Goal: Task Accomplishment & Management: Manage account settings

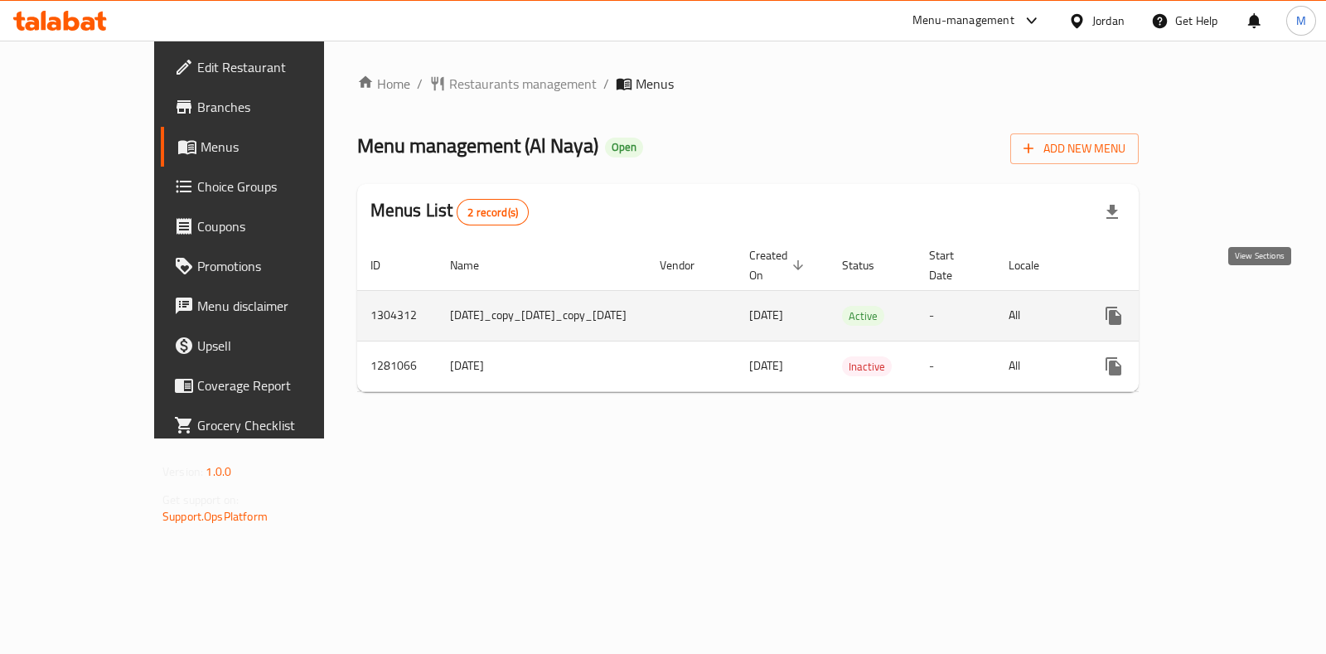
click at [1253, 301] on link "enhanced table" at bounding box center [1233, 316] width 40 height 40
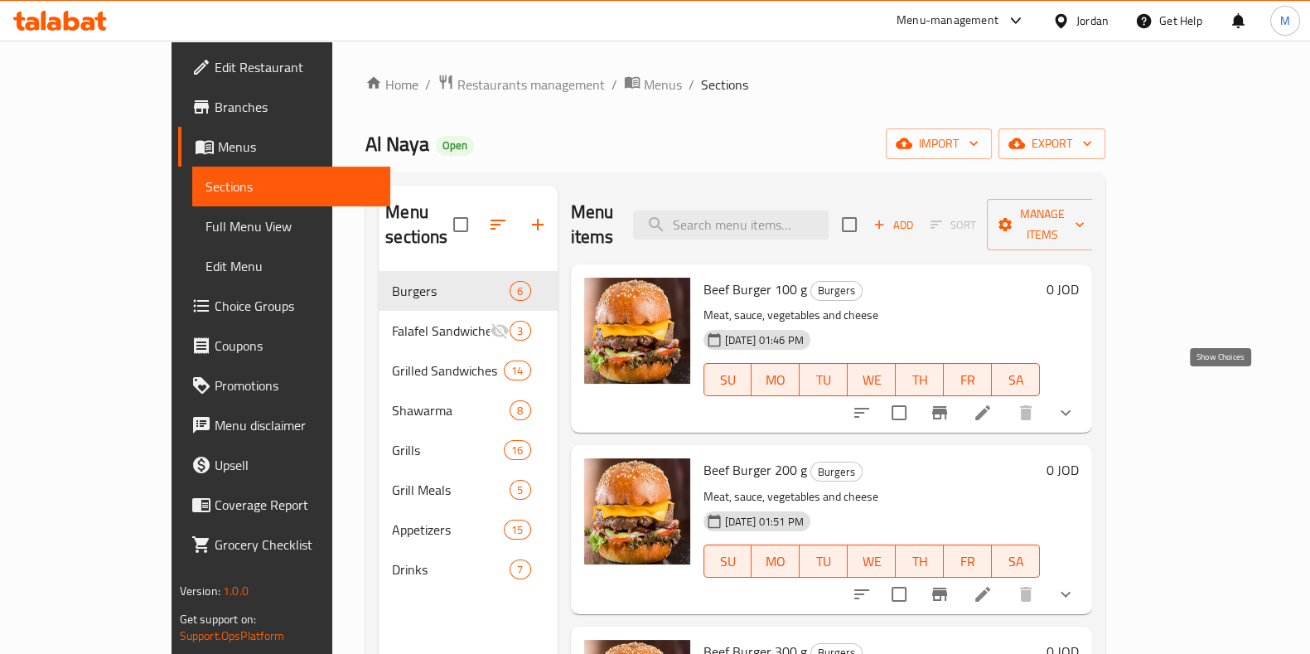
click at [1076, 403] on icon "show more" at bounding box center [1066, 413] width 20 height 20
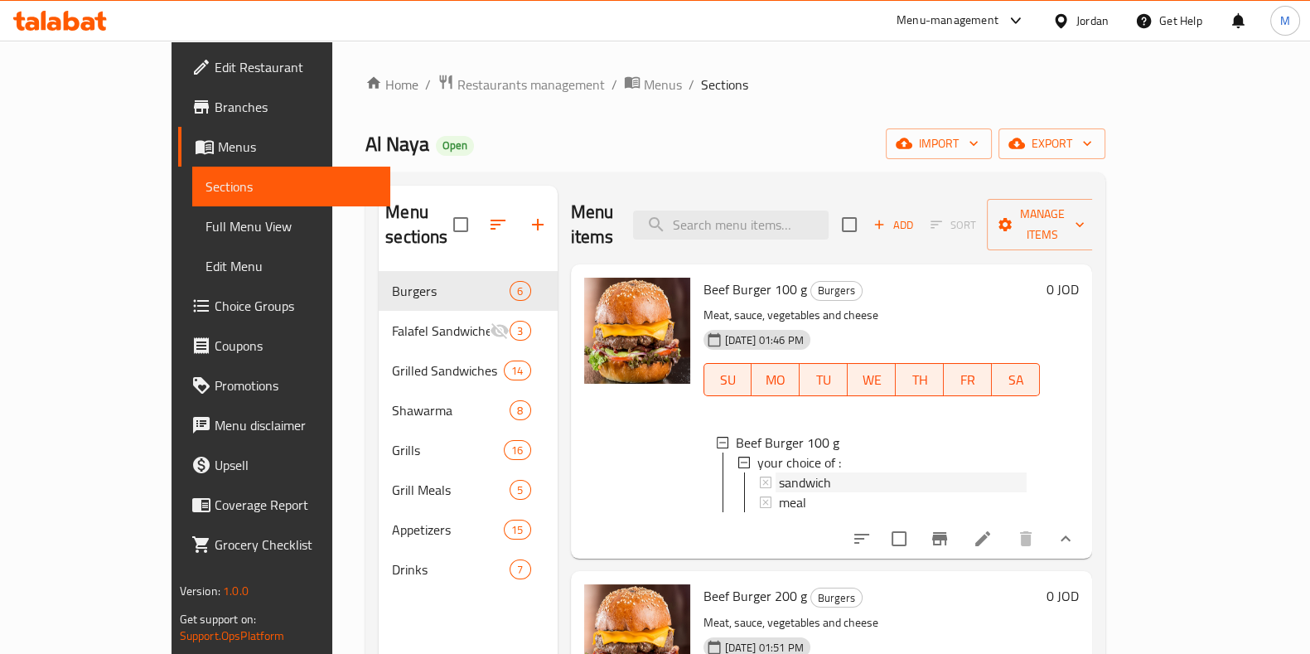
click at [783, 472] on span "sandwich" at bounding box center [805, 482] width 52 height 20
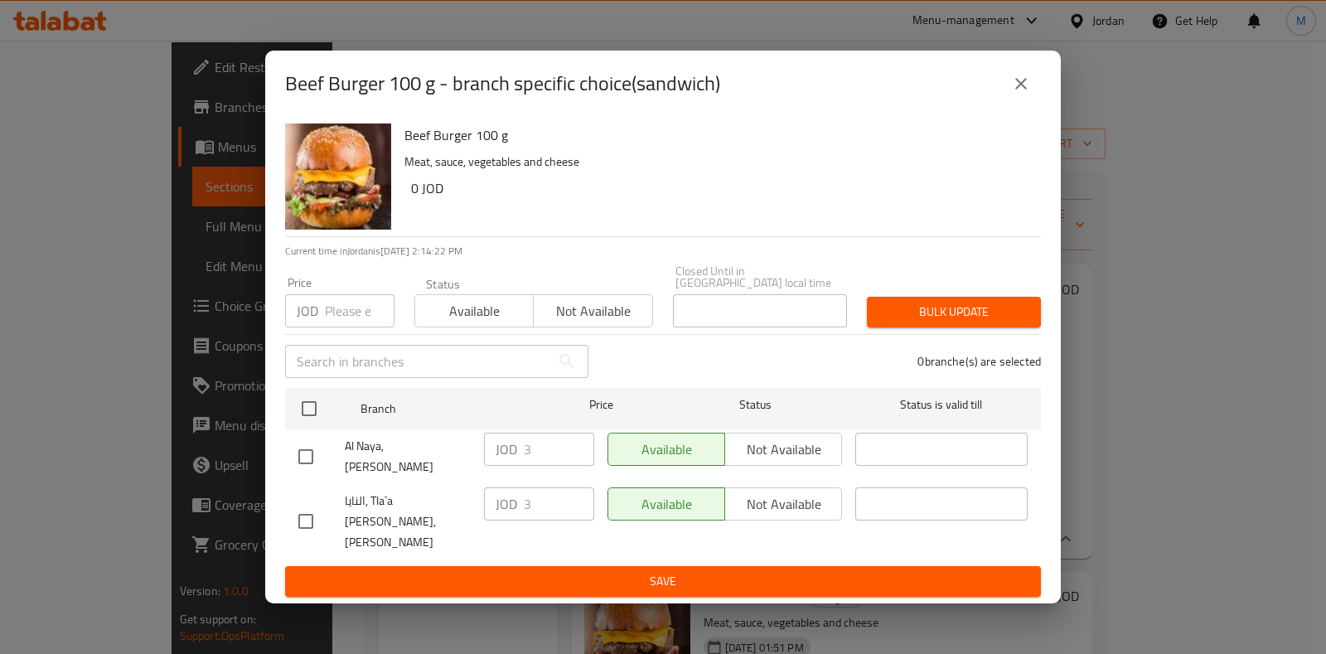
click at [1028, 94] on icon "close" at bounding box center [1021, 84] width 20 height 20
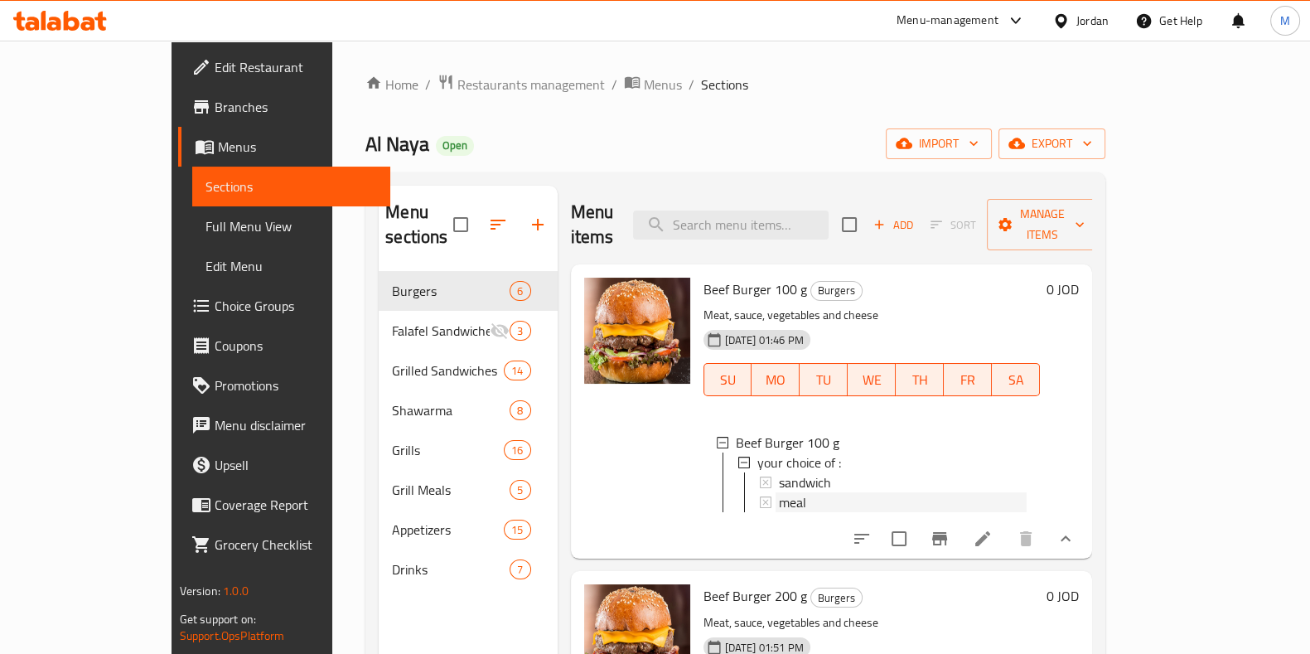
click at [779, 492] on span "meal" at bounding box center [792, 502] width 27 height 20
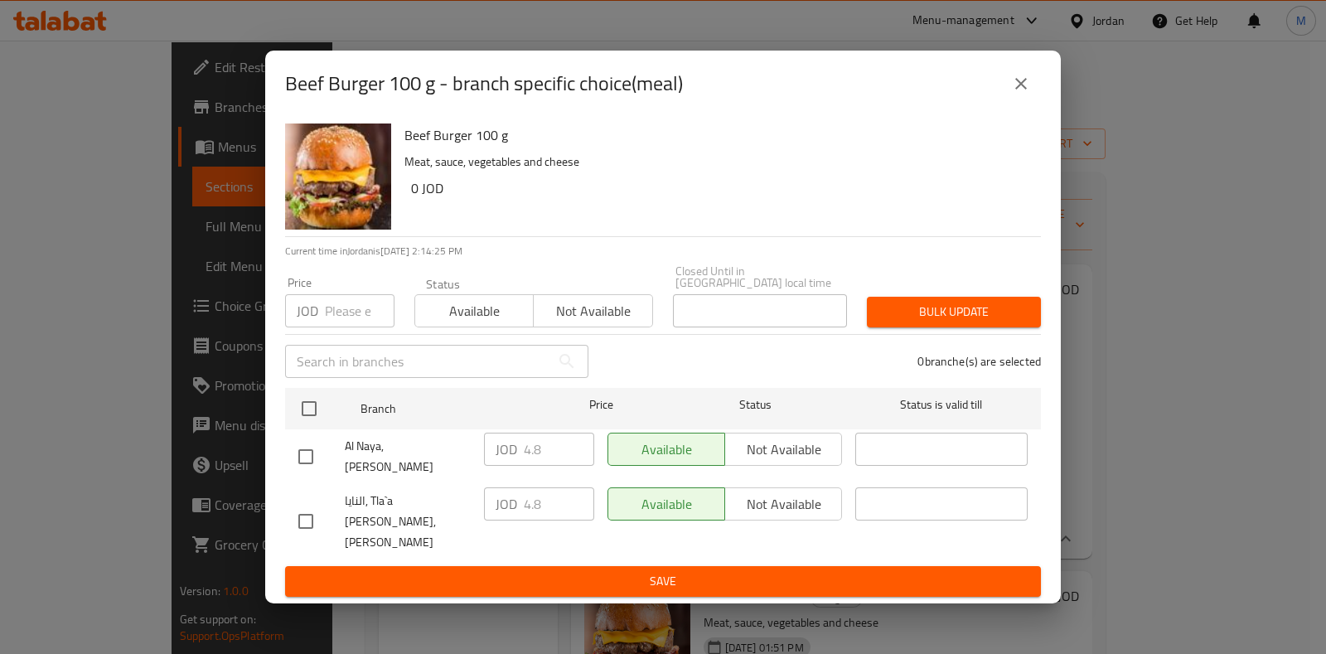
click at [1036, 104] on button "close" at bounding box center [1021, 84] width 40 height 40
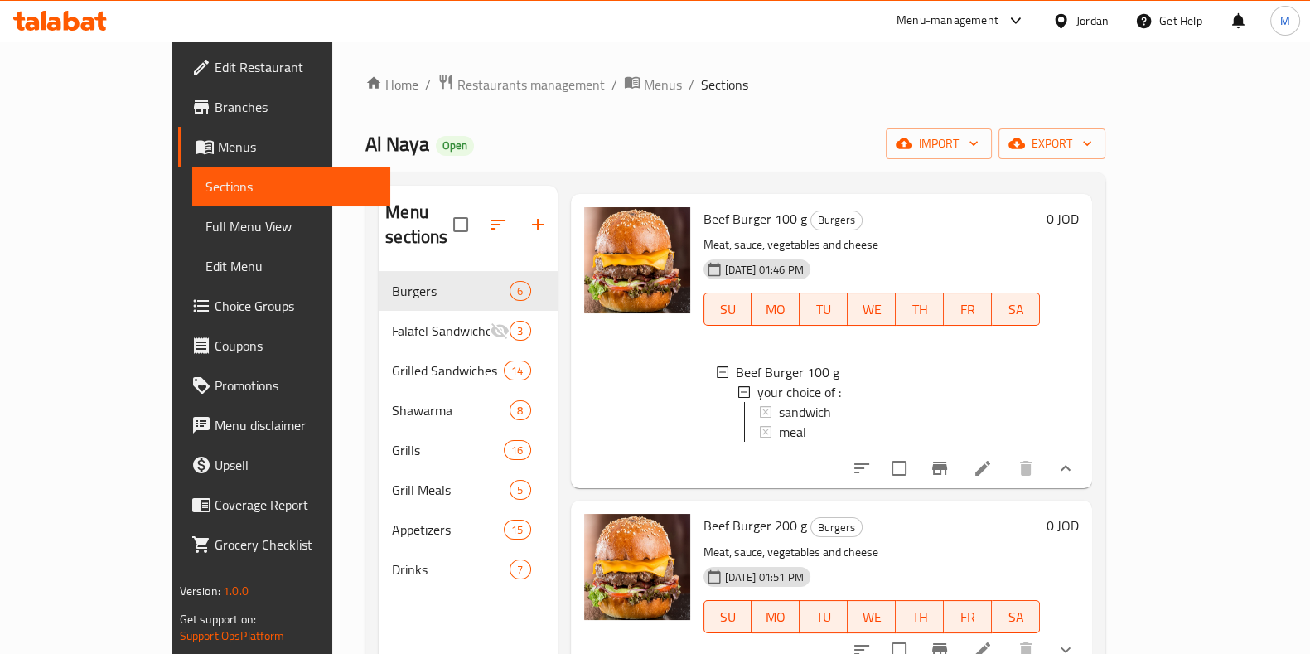
scroll to position [103, 0]
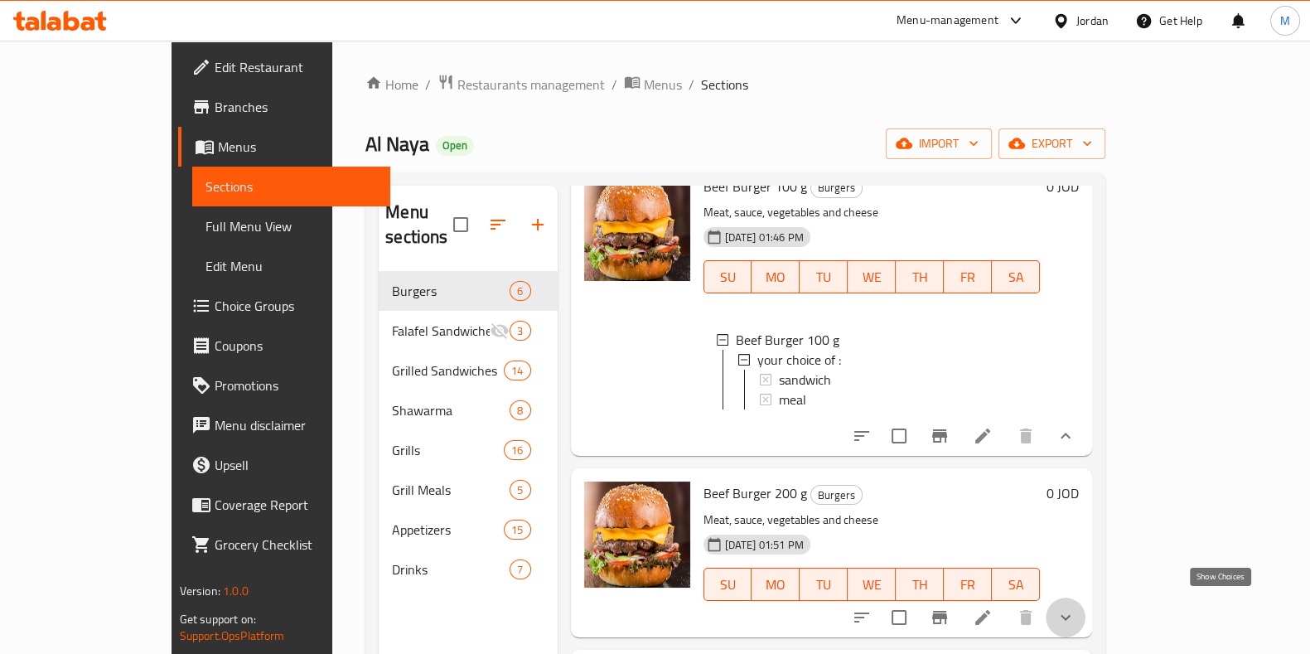
drag, startPoint x: 1214, startPoint y: 610, endPoint x: 973, endPoint y: 486, distance: 270.9
click at [1076, 608] on icon "show more" at bounding box center [1066, 617] width 20 height 20
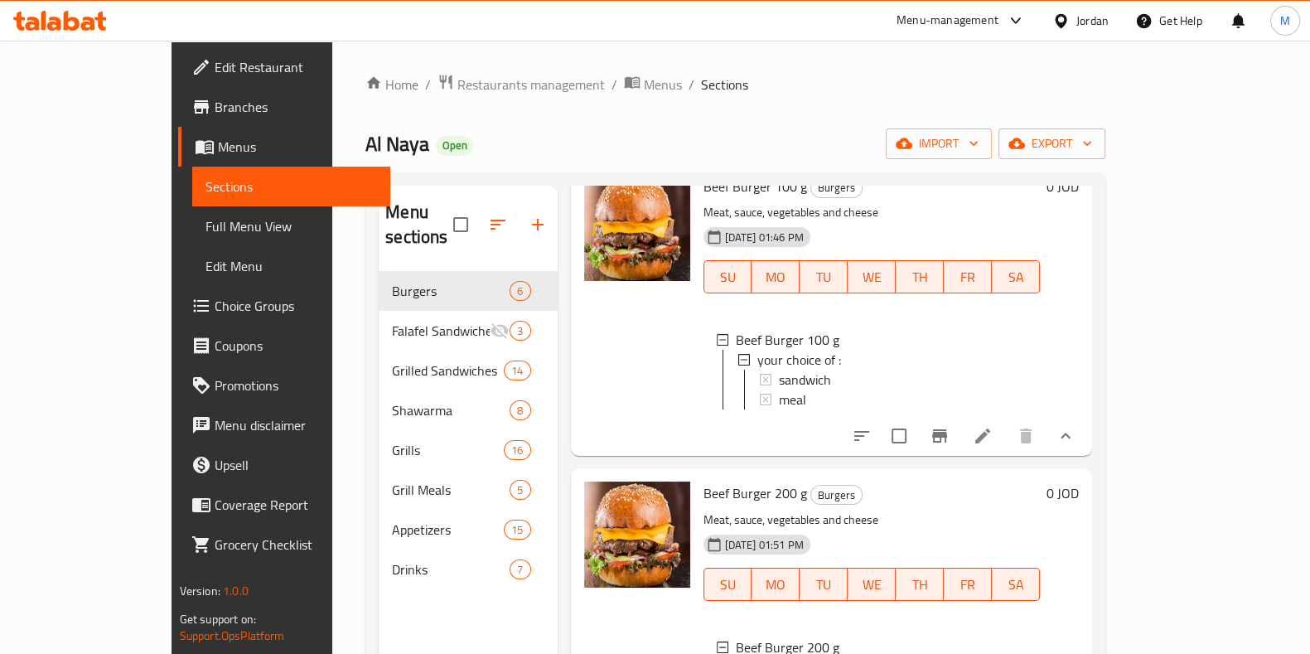
scroll to position [206, 0]
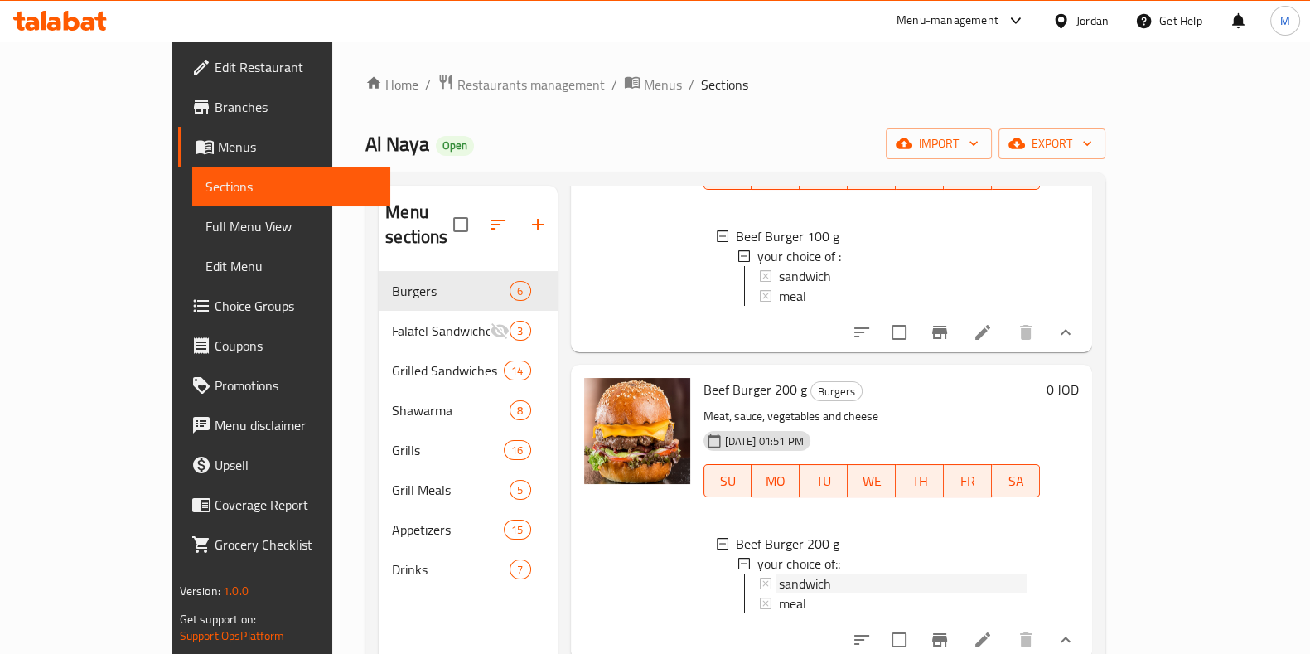
click at [779, 573] on span "sandwich" at bounding box center [805, 583] width 52 height 20
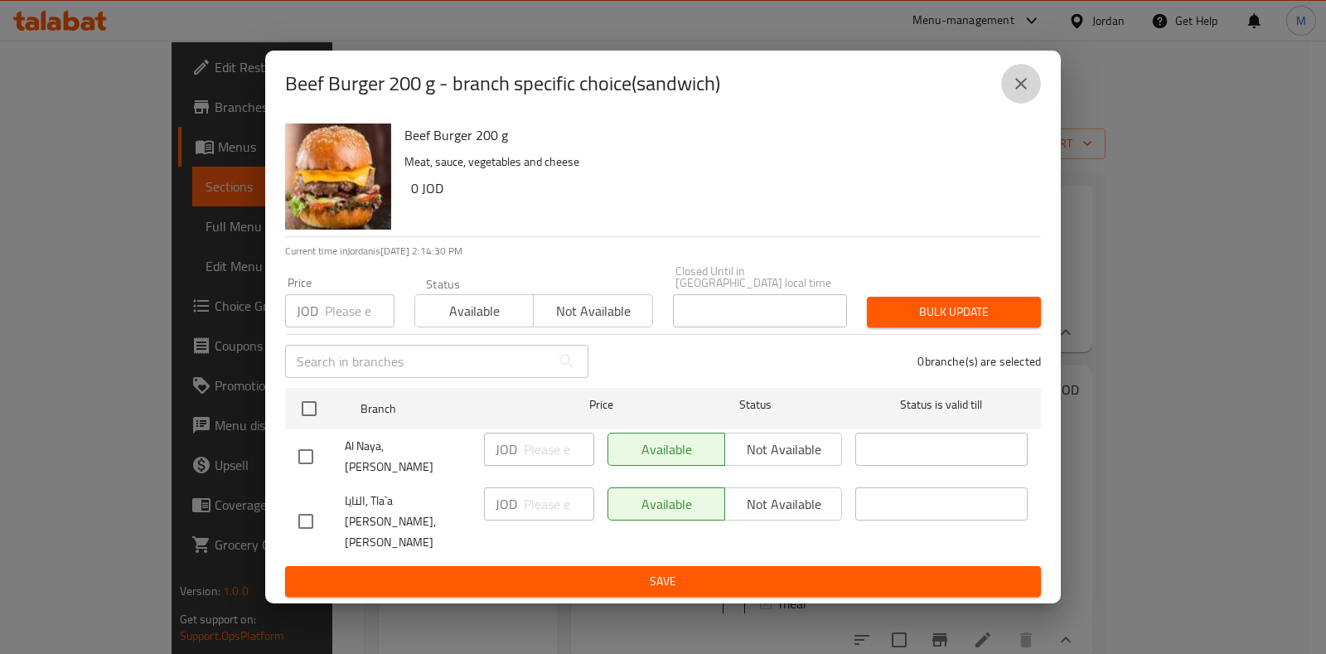
click at [1015, 94] on icon "close" at bounding box center [1021, 84] width 20 height 20
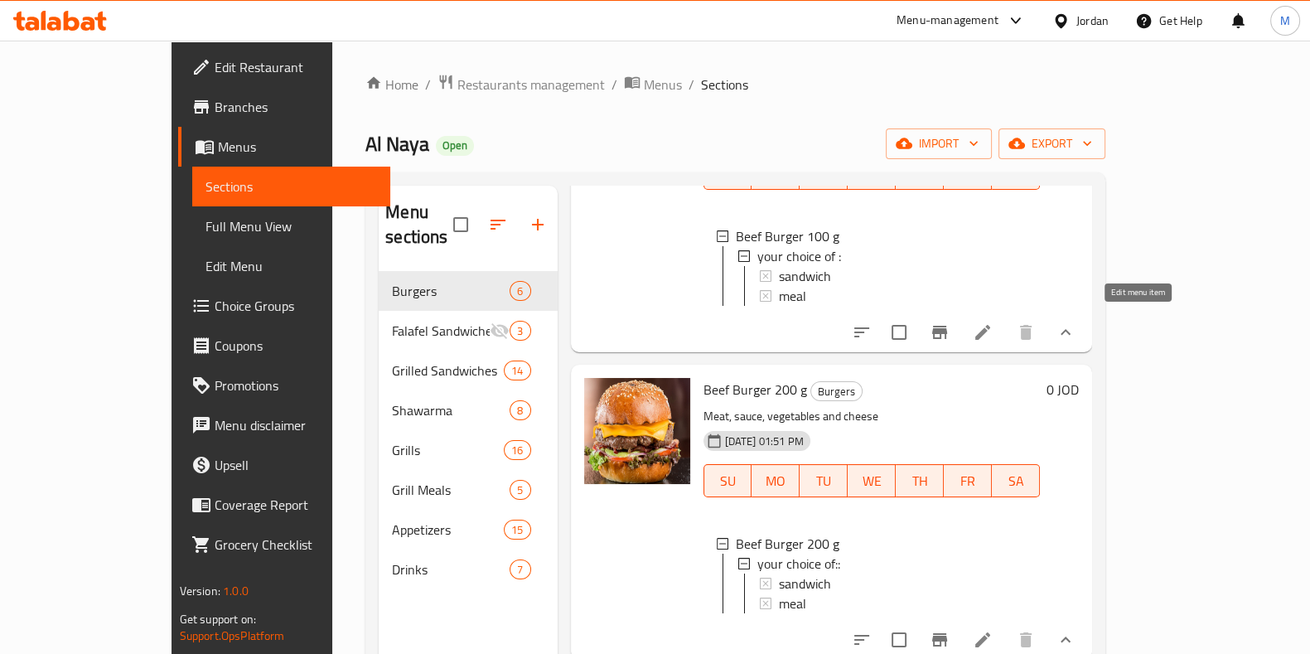
click at [993, 323] on icon at bounding box center [983, 332] width 20 height 20
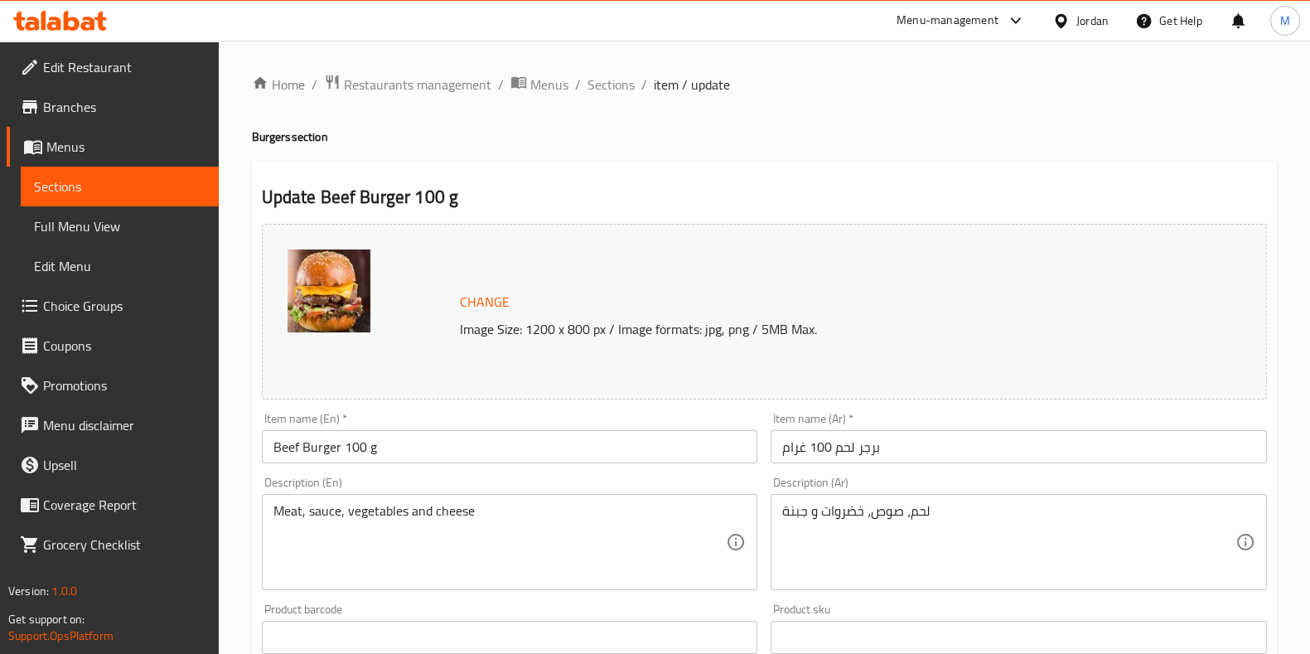
click at [98, 299] on span "Choice Groups" at bounding box center [124, 306] width 162 height 20
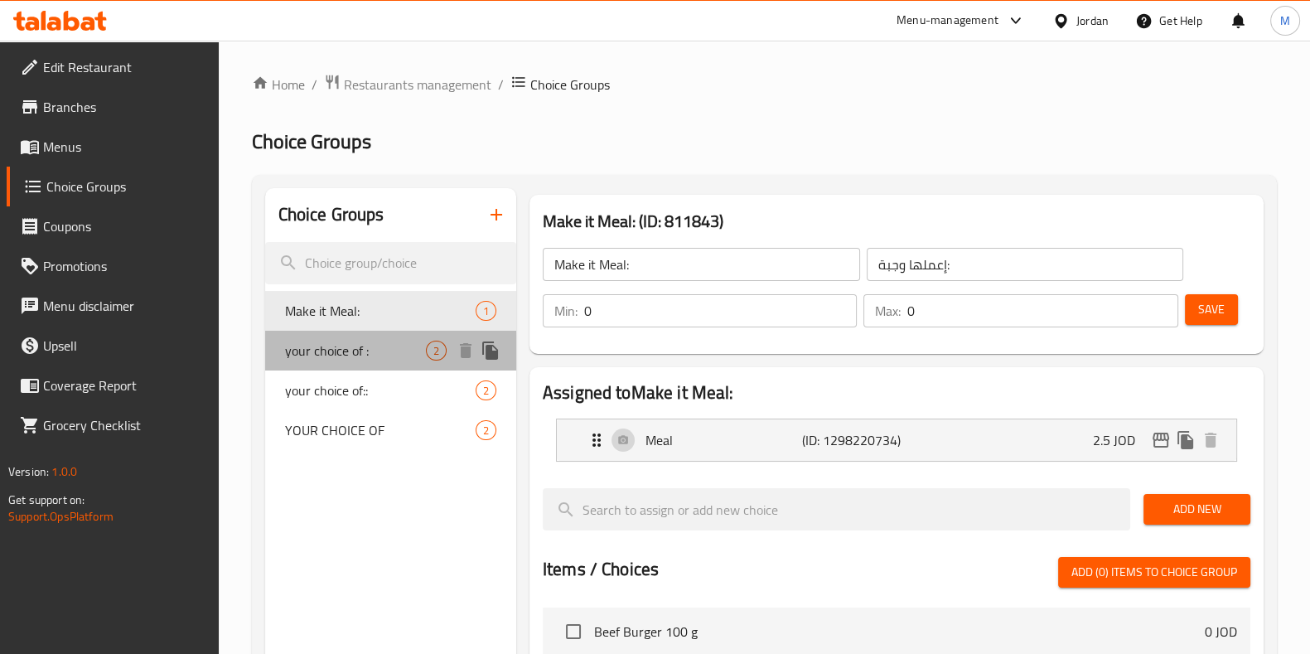
click at [324, 355] on span "your choice of :" at bounding box center [355, 351] width 141 height 20
type input "your choice of :"
type input "اختيارك من"
type input "1"
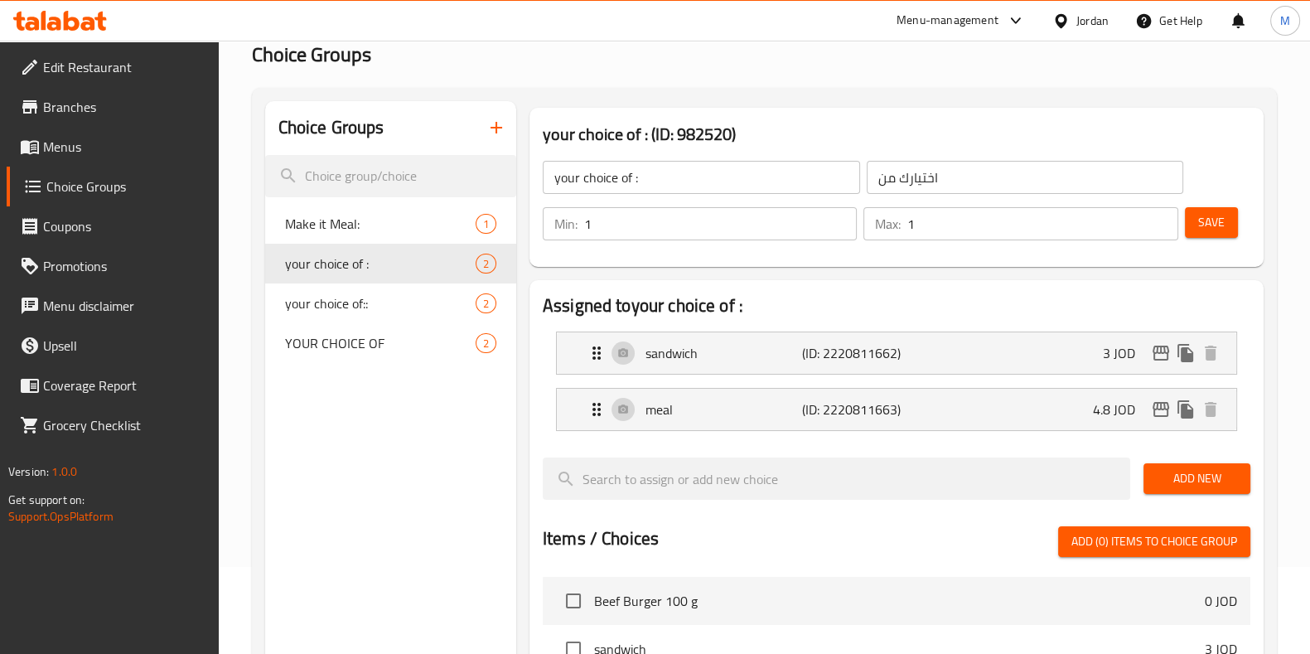
scroll to position [206, 0]
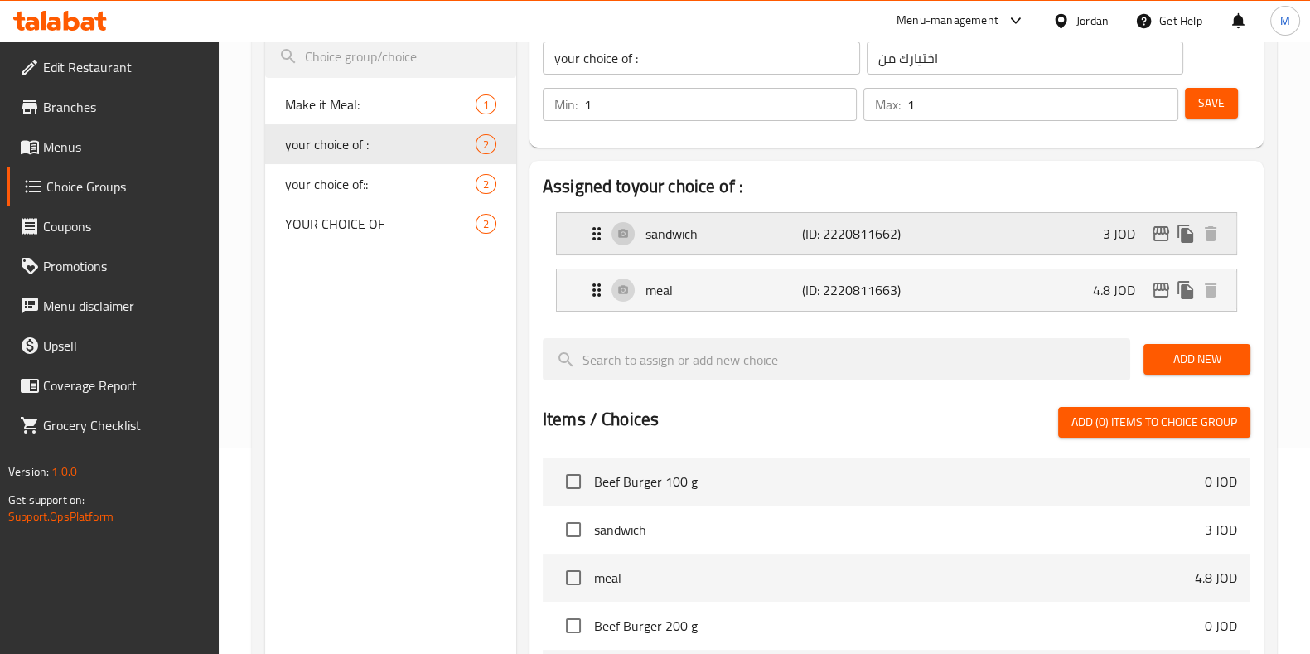
click at [1160, 230] on icon "edit" at bounding box center [1161, 234] width 20 height 20
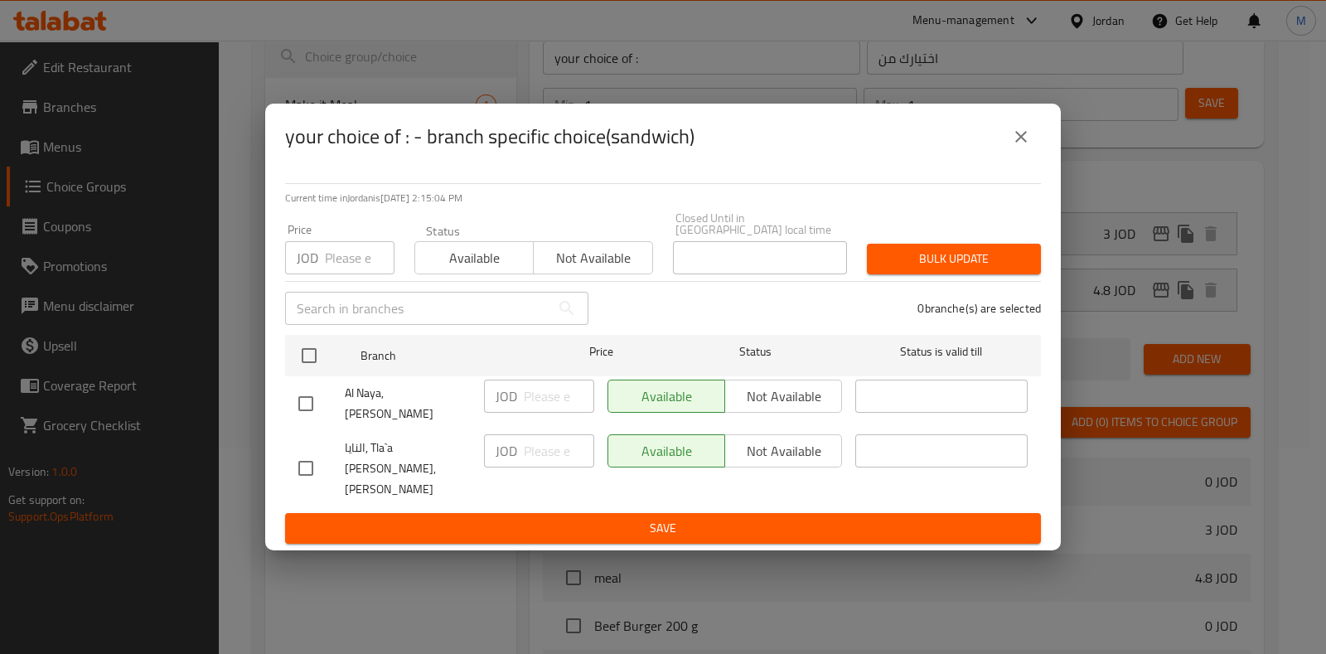
click at [1026, 154] on button "close" at bounding box center [1021, 137] width 40 height 40
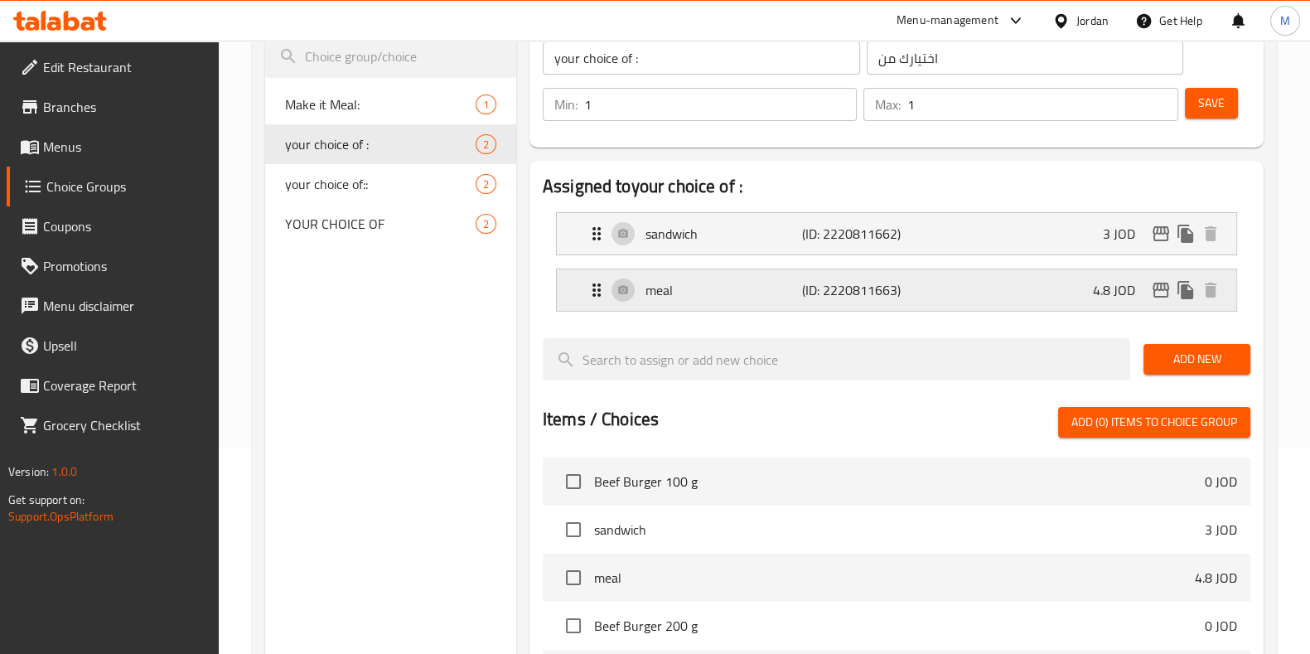
click at [1159, 296] on icon "edit" at bounding box center [1161, 290] width 20 height 20
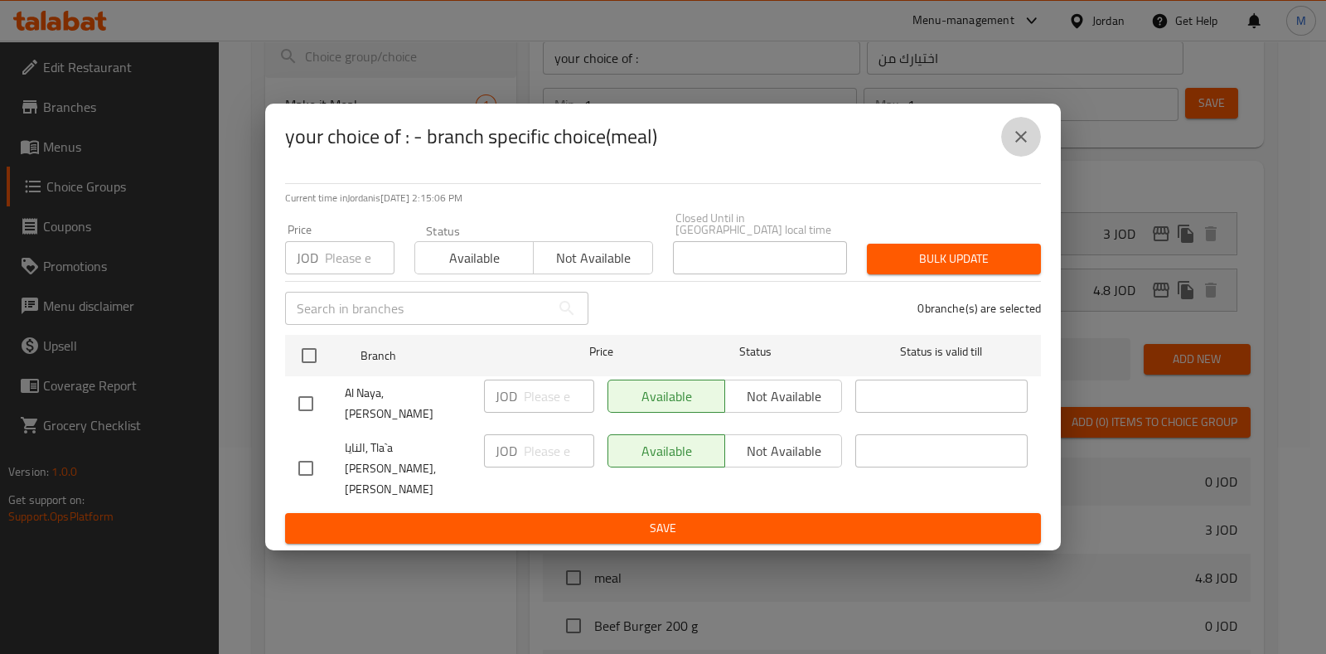
click at [1015, 147] on icon "close" at bounding box center [1021, 137] width 20 height 20
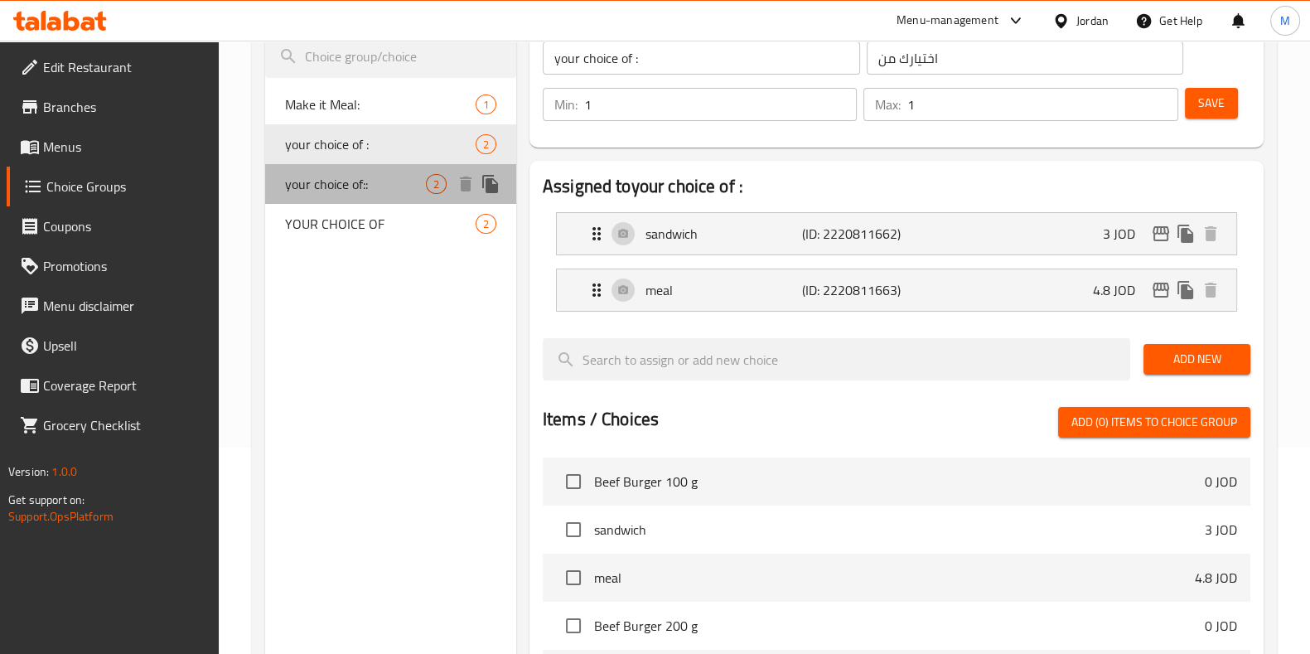
click at [355, 189] on span "your choice of::" at bounding box center [355, 184] width 141 height 20
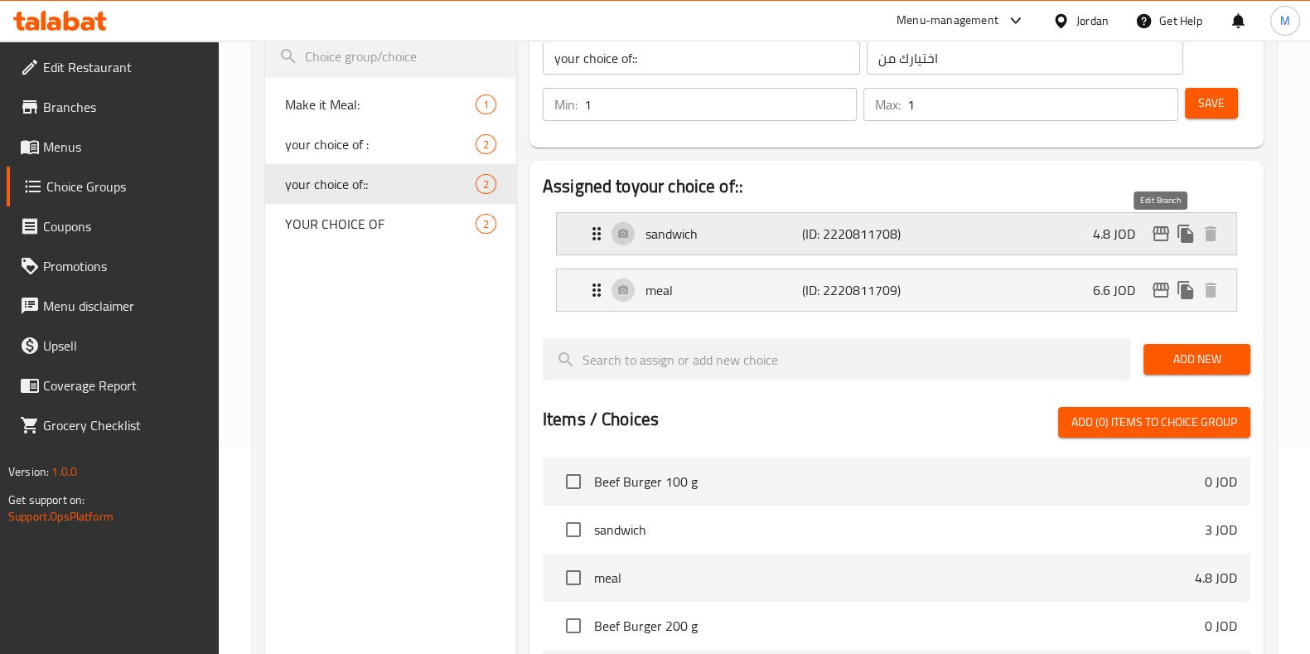
click at [1165, 233] on icon "edit" at bounding box center [1161, 233] width 17 height 15
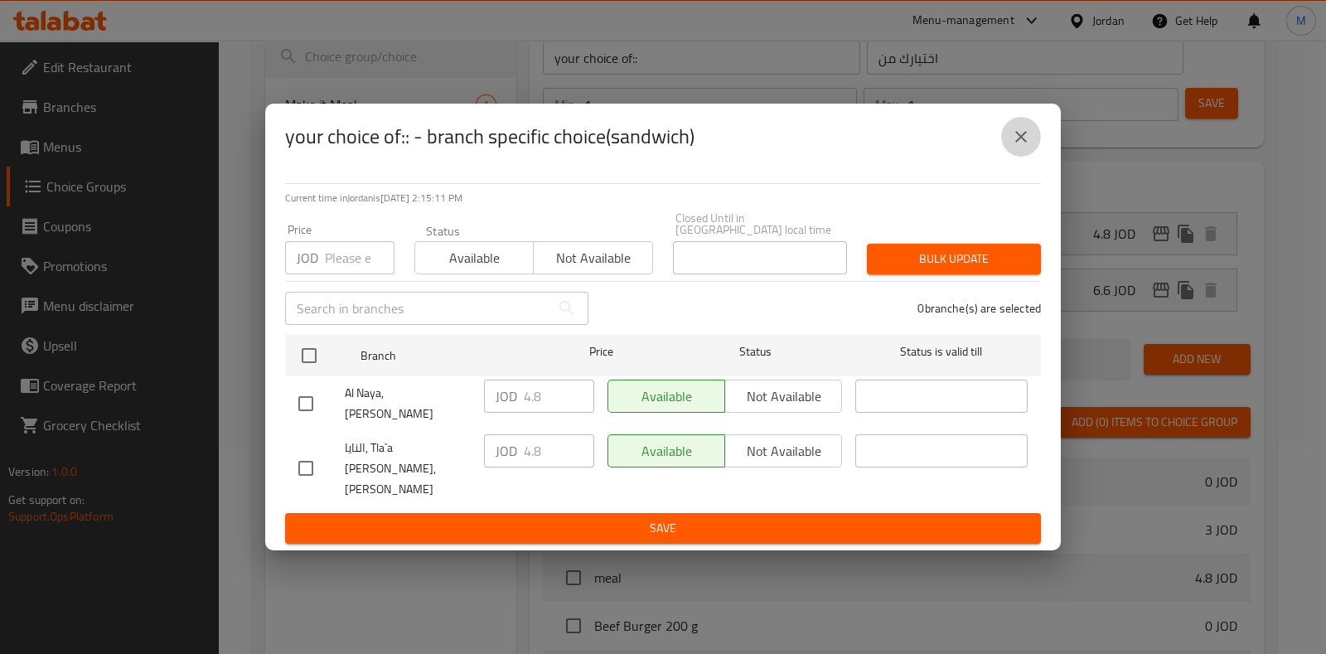
click at [1017, 143] on icon "close" at bounding box center [1021, 137] width 12 height 12
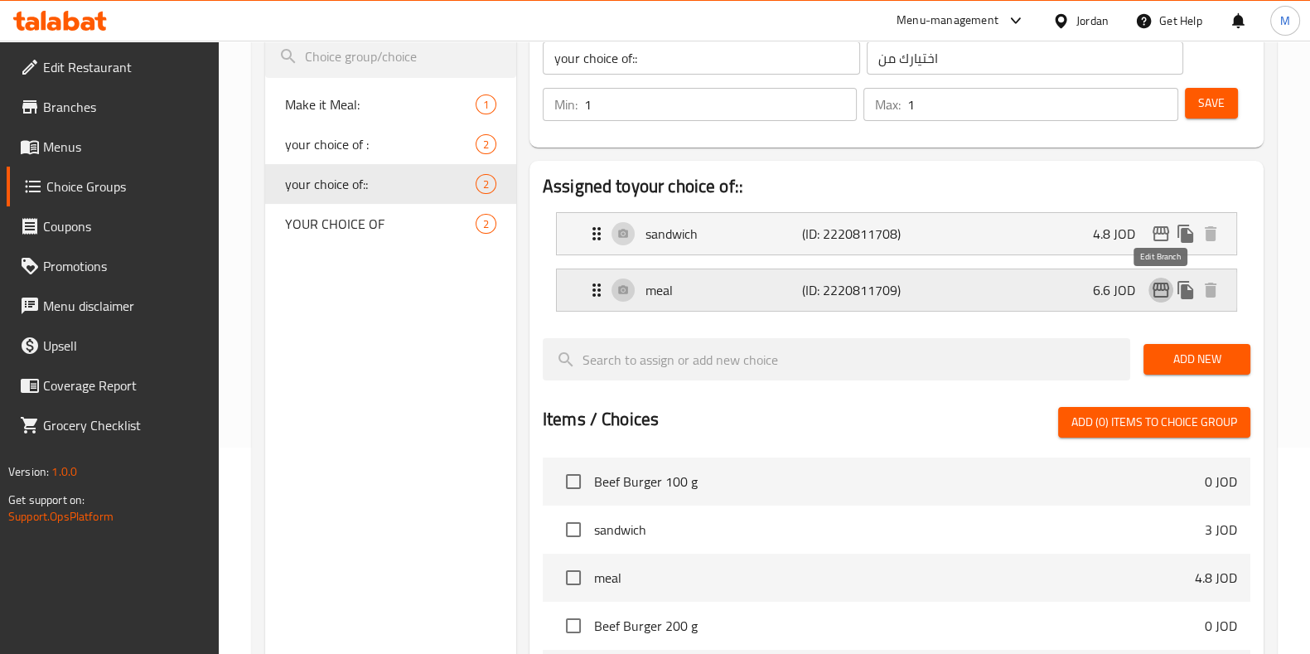
click at [1159, 284] on icon "edit" at bounding box center [1161, 290] width 20 height 20
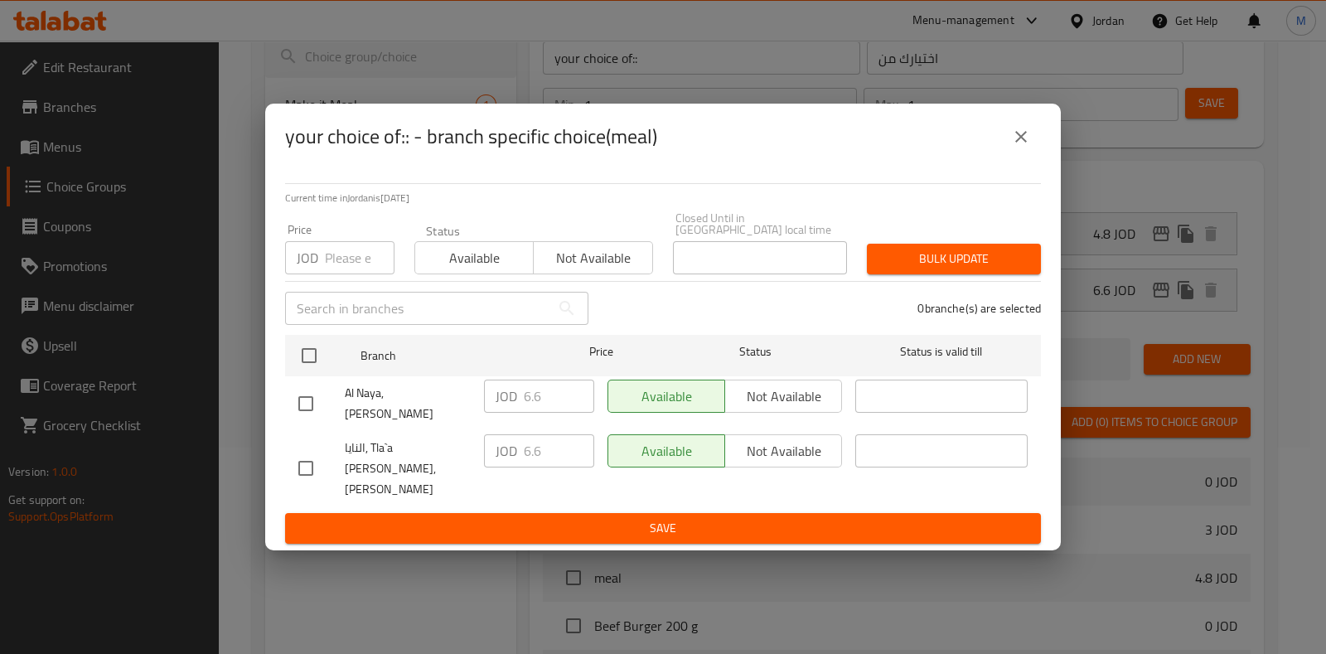
click at [1021, 143] on icon "close" at bounding box center [1021, 137] width 12 height 12
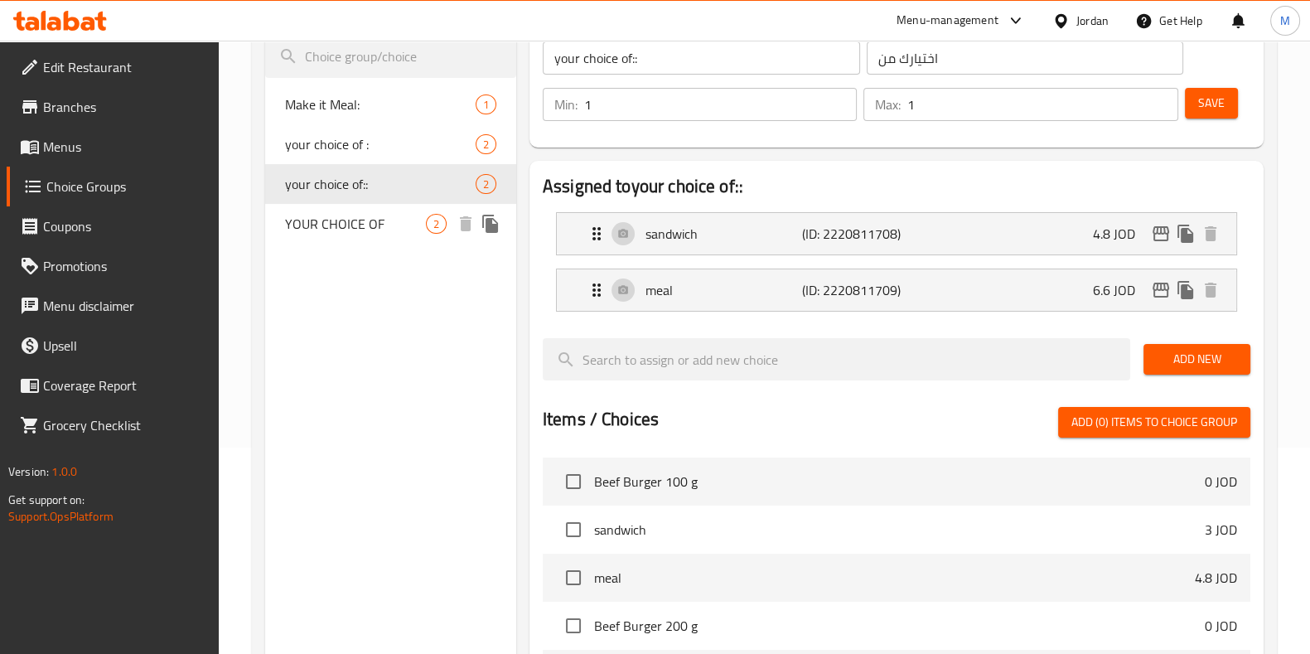
click at [360, 214] on span "YOUR CHOICE OF" at bounding box center [355, 224] width 141 height 20
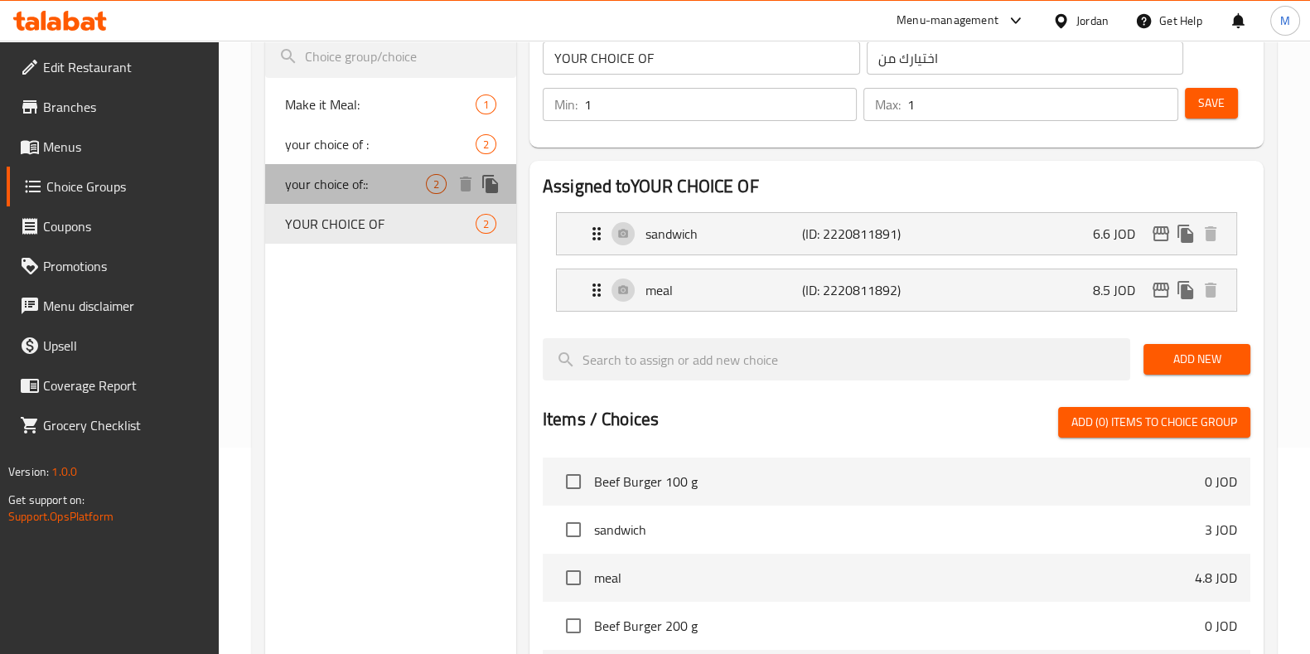
click at [375, 188] on span "your choice of::" at bounding box center [355, 184] width 141 height 20
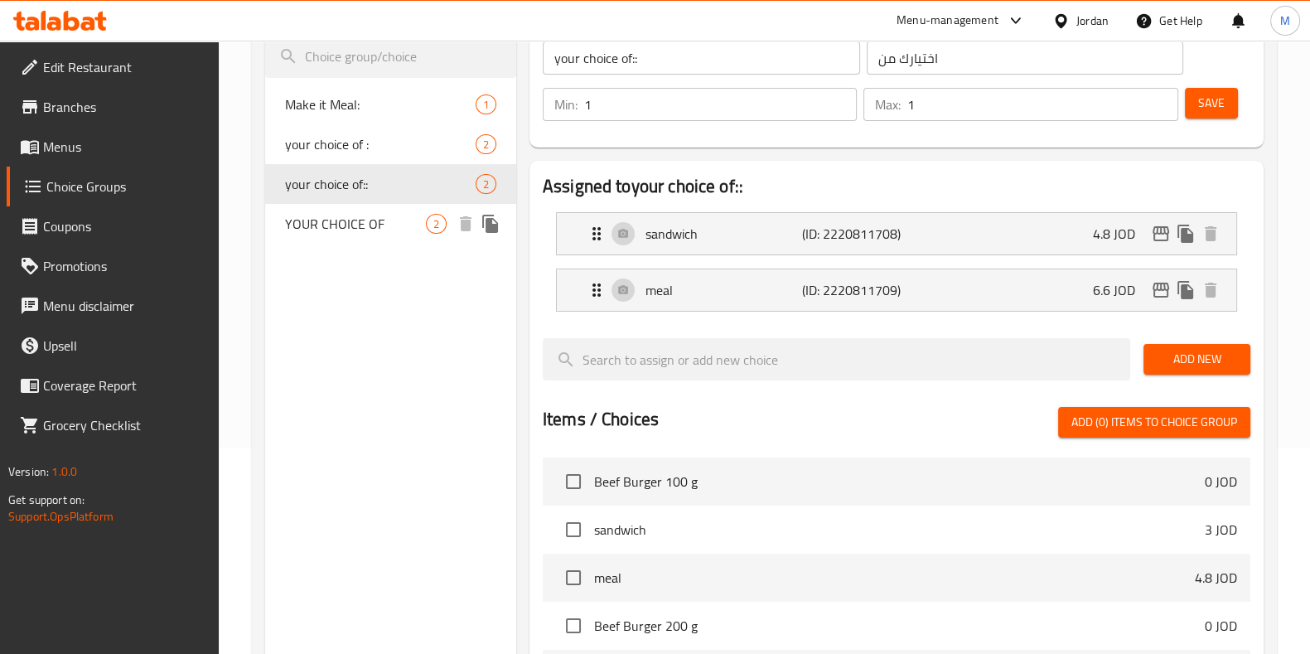
click at [361, 214] on span "YOUR CHOICE OF" at bounding box center [355, 224] width 141 height 20
type input "YOUR CHOICE OF"
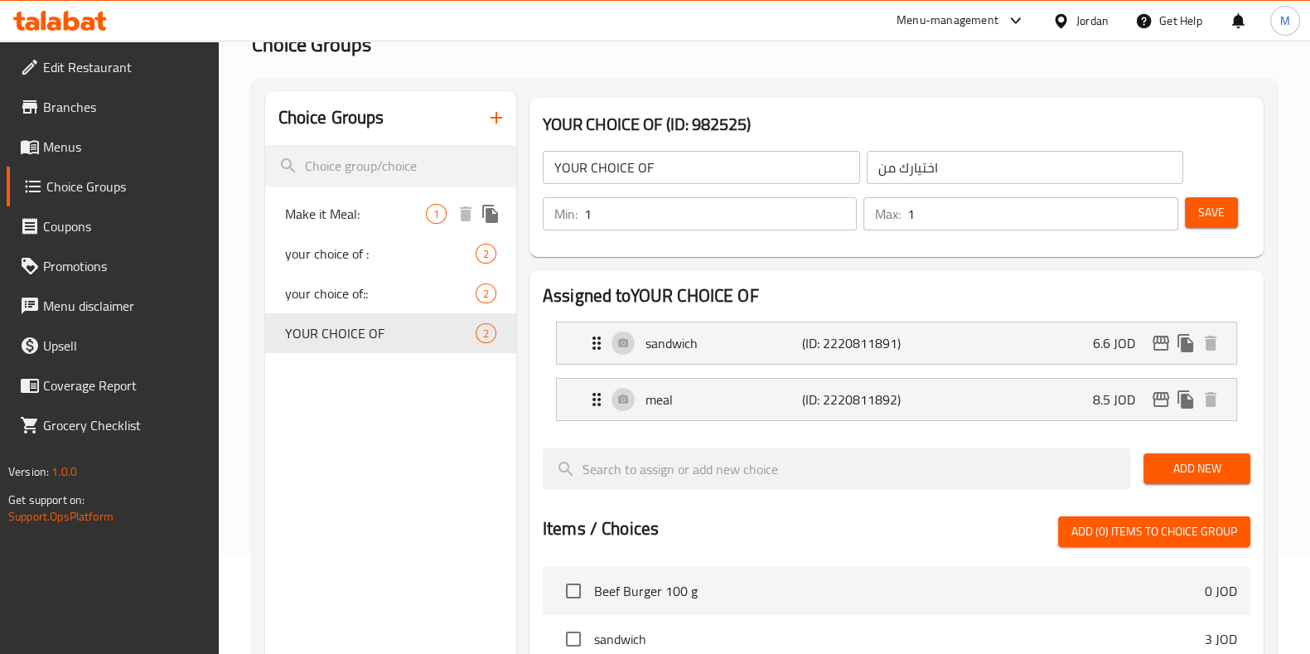
scroll to position [0, 0]
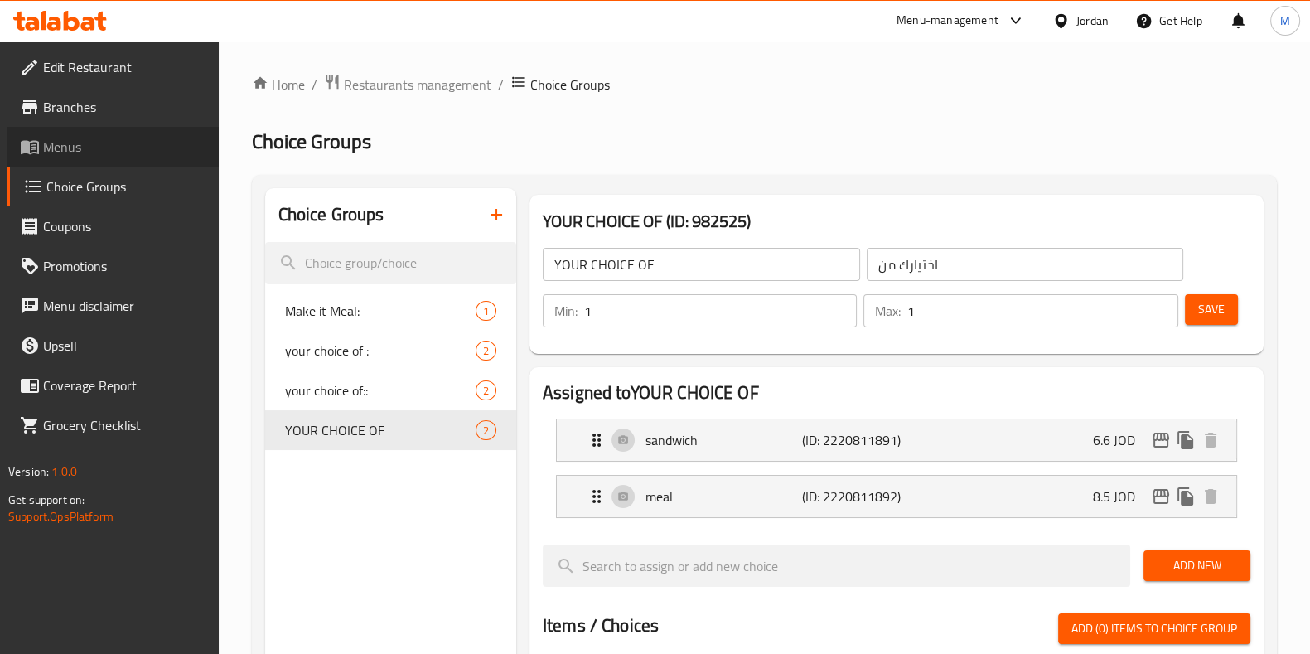
click at [94, 148] on span "Menus" at bounding box center [124, 147] width 162 height 20
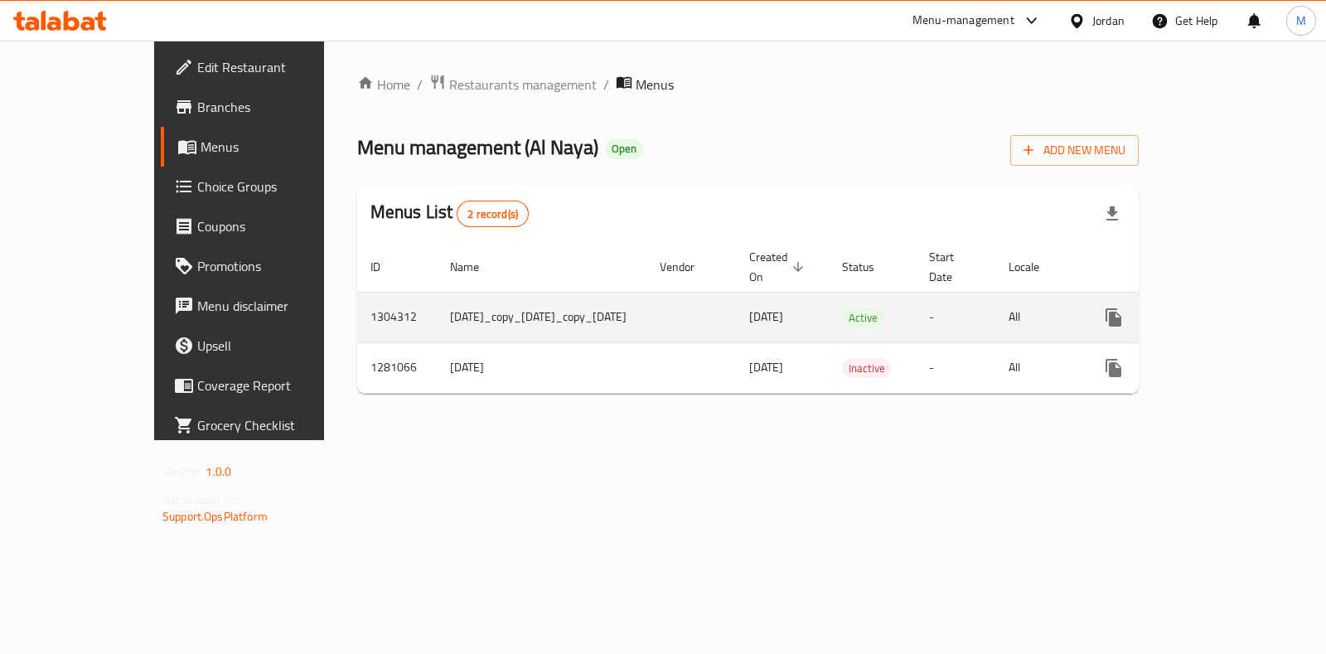
click at [1243, 307] on icon "enhanced table" at bounding box center [1233, 317] width 20 height 20
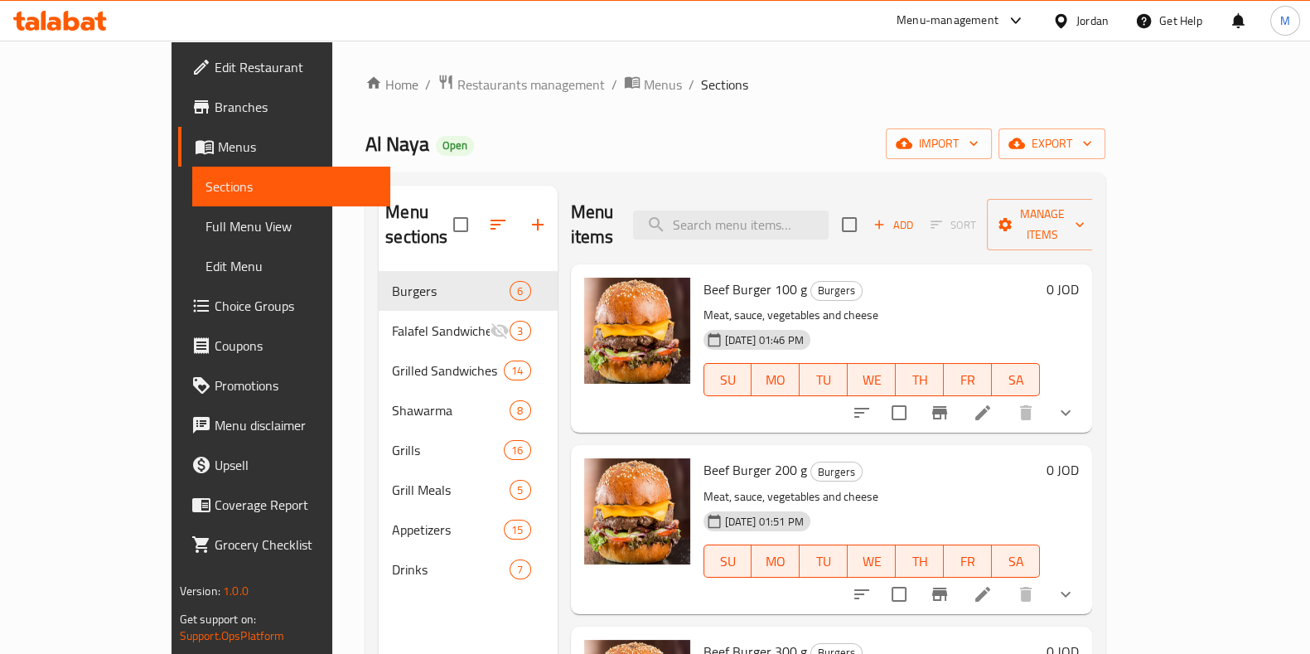
scroll to position [103, 0]
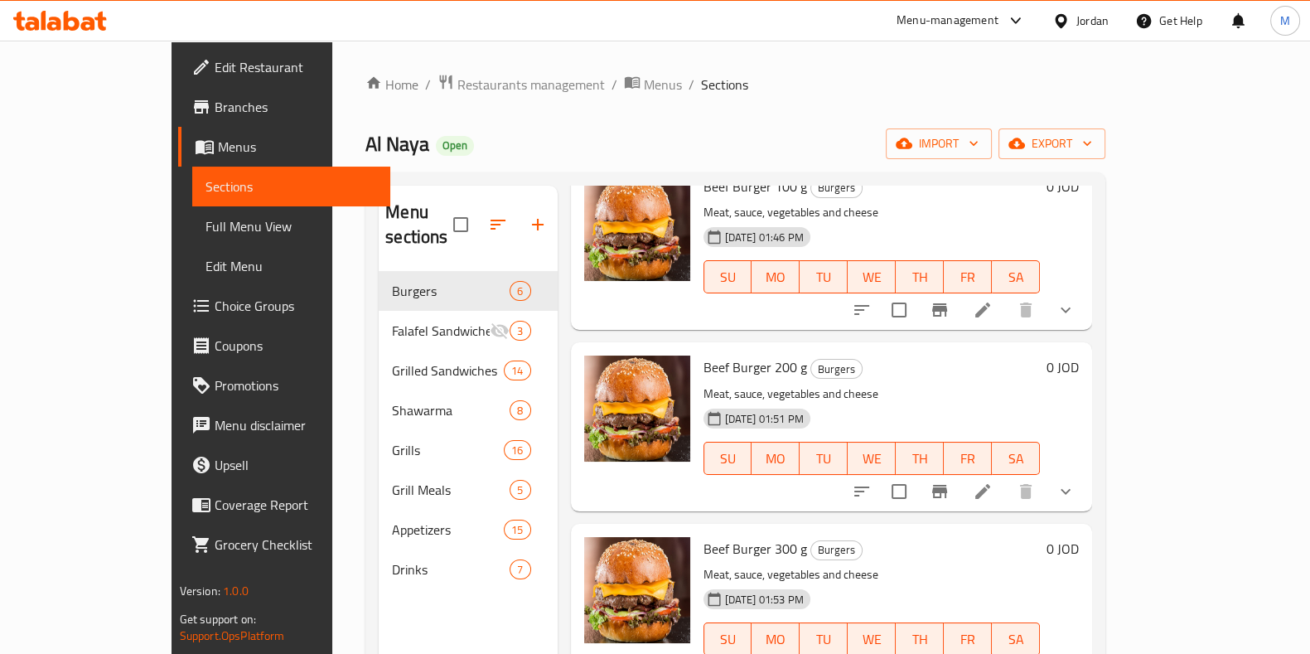
click at [1076, 481] on icon "show more" at bounding box center [1066, 491] width 20 height 20
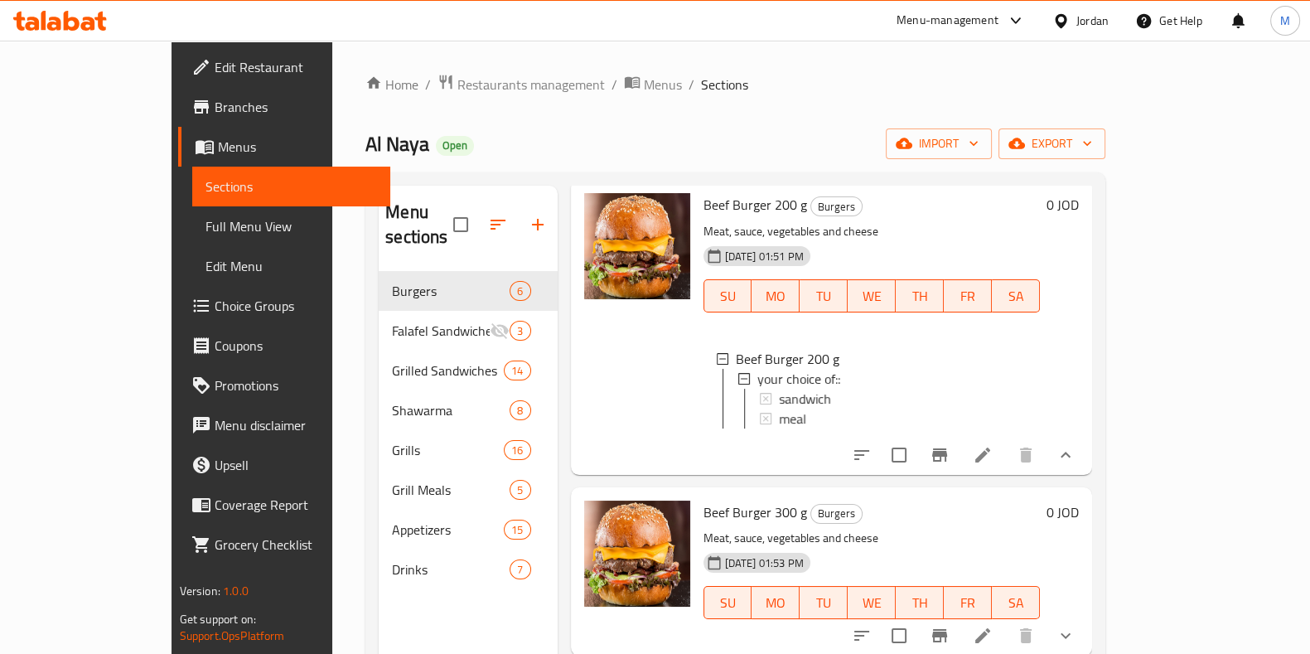
scroll to position [311, 0]
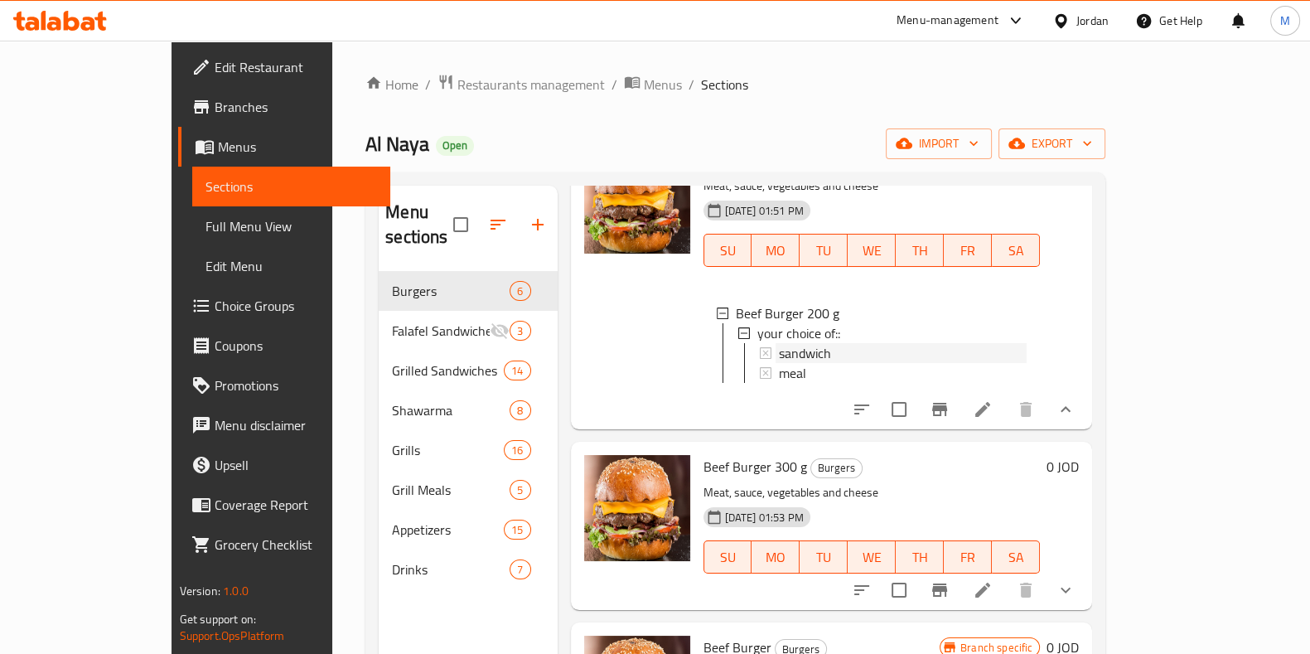
click at [779, 343] on span "sandwich" at bounding box center [805, 353] width 52 height 20
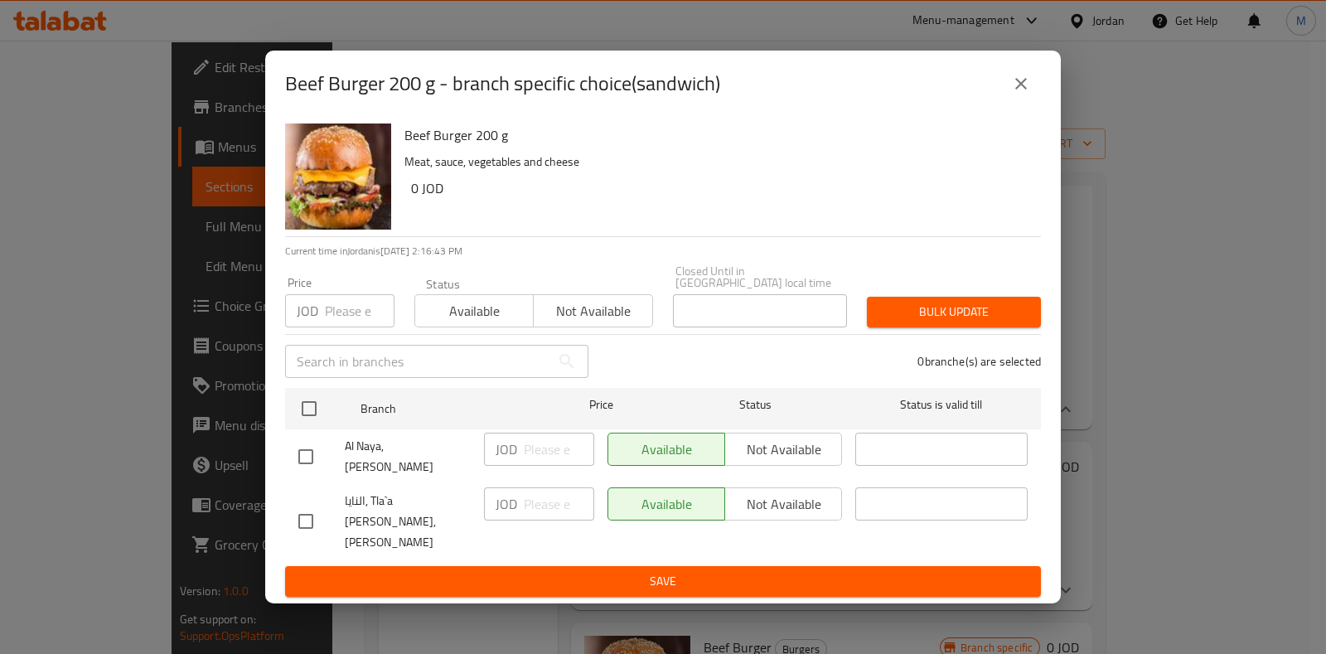
click at [1022, 100] on button "close" at bounding box center [1021, 84] width 40 height 40
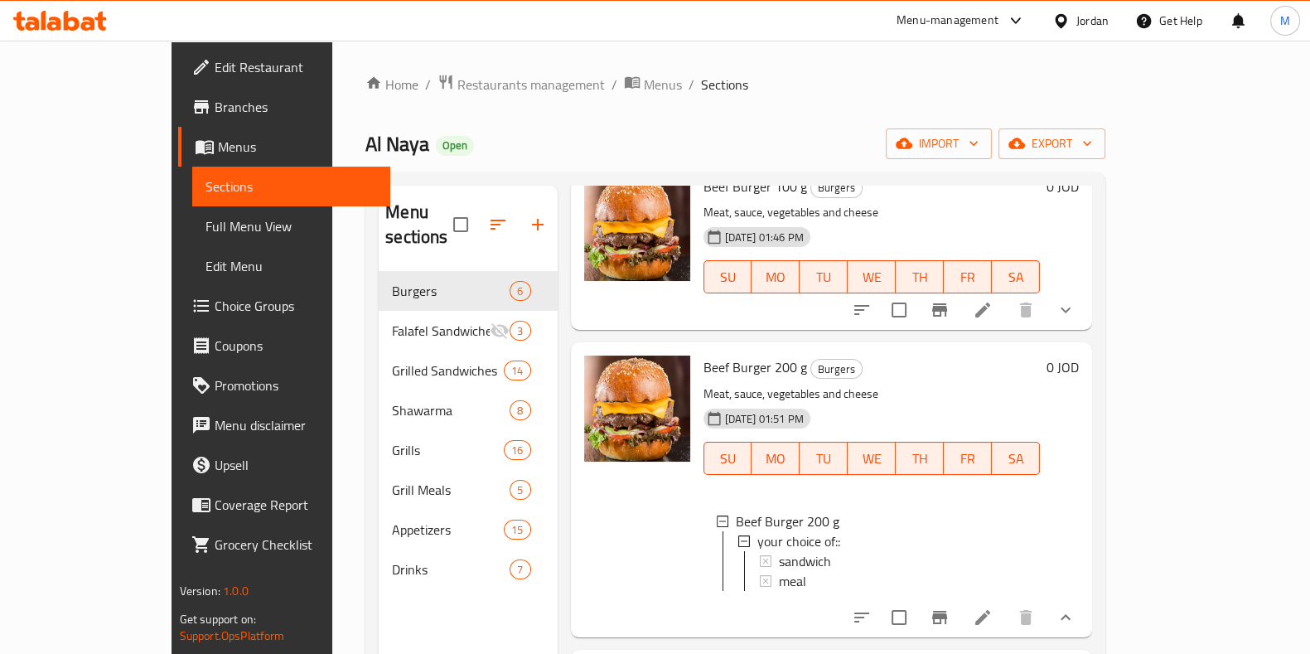
scroll to position [206, 0]
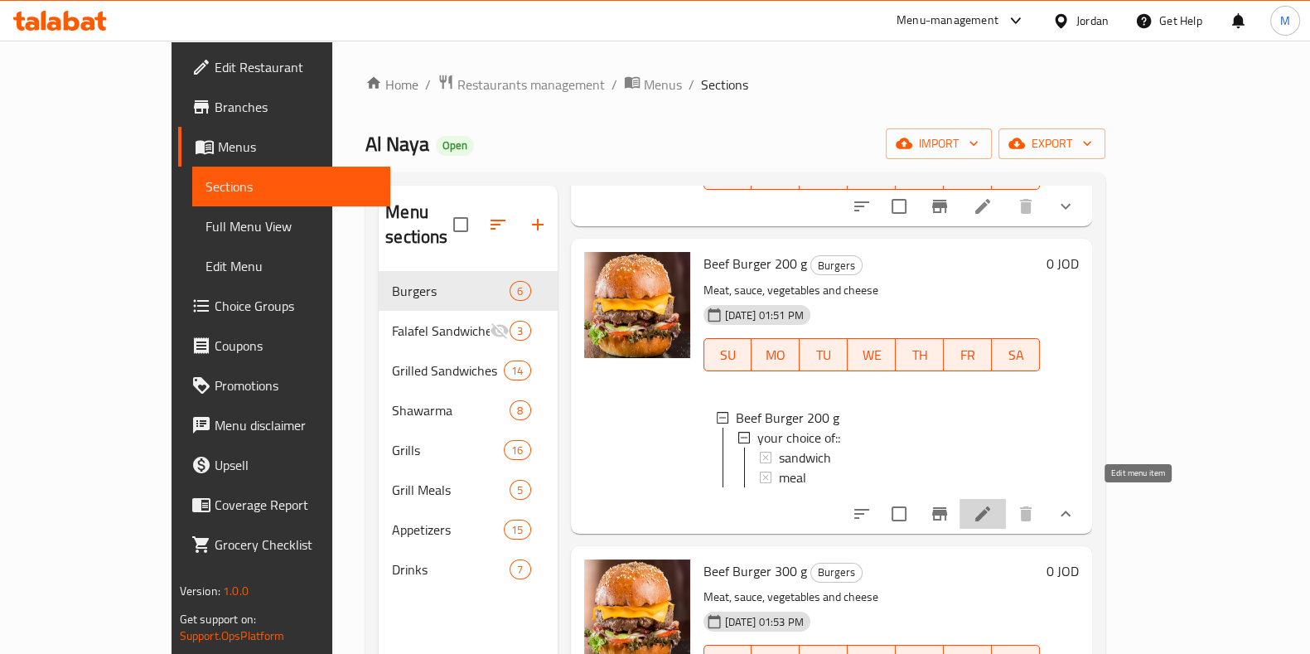
click at [993, 504] on icon at bounding box center [983, 514] width 20 height 20
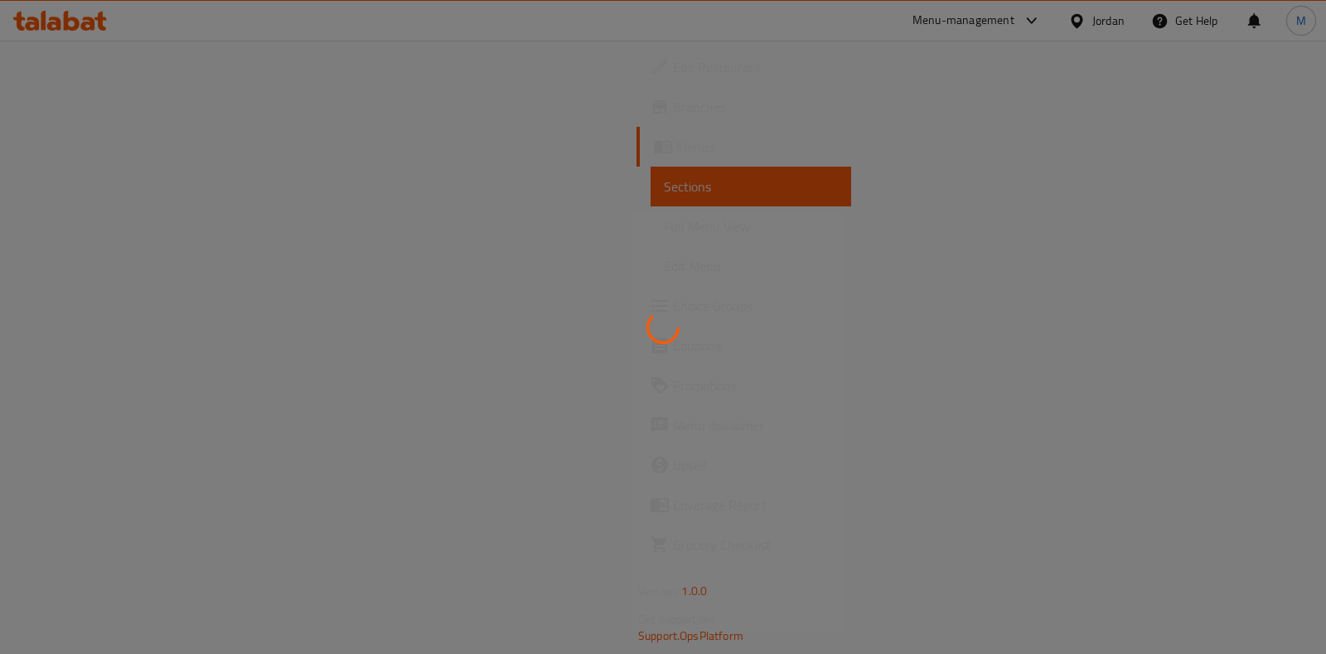
click at [897, 345] on div at bounding box center [663, 327] width 1326 height 654
click at [906, 356] on div at bounding box center [663, 327] width 1326 height 654
click at [903, 360] on div at bounding box center [663, 327] width 1326 height 654
click at [902, 358] on div at bounding box center [663, 327] width 1326 height 654
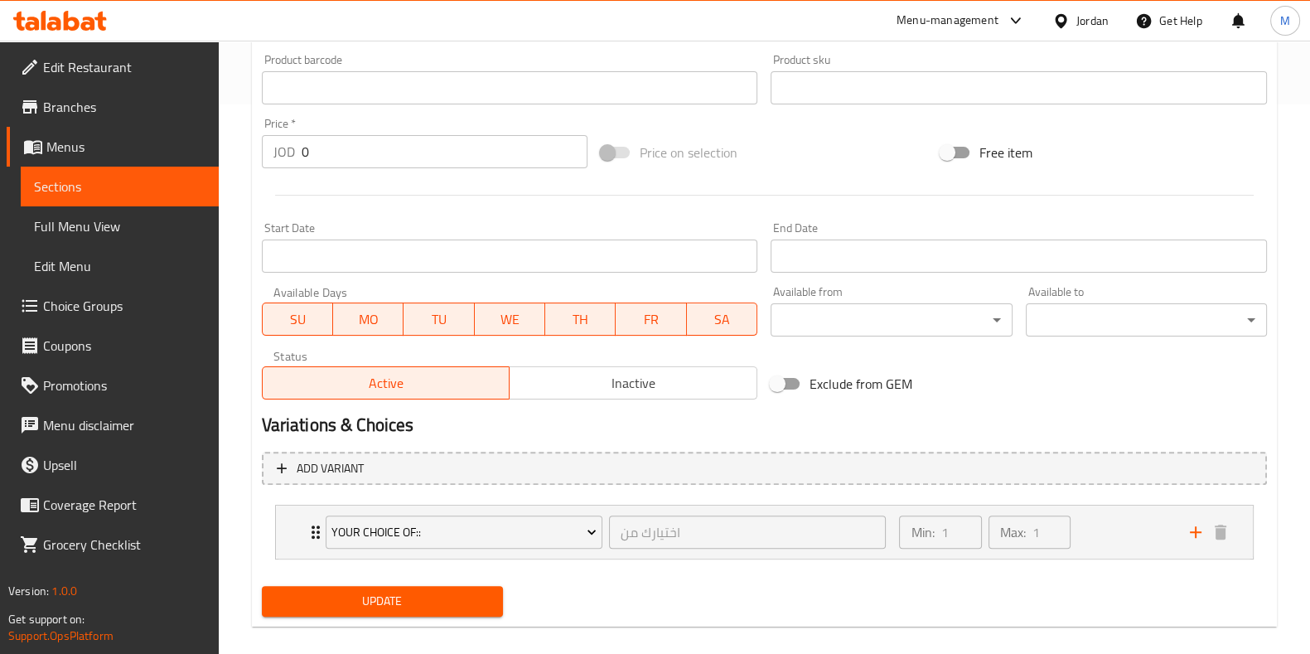
scroll to position [568, 0]
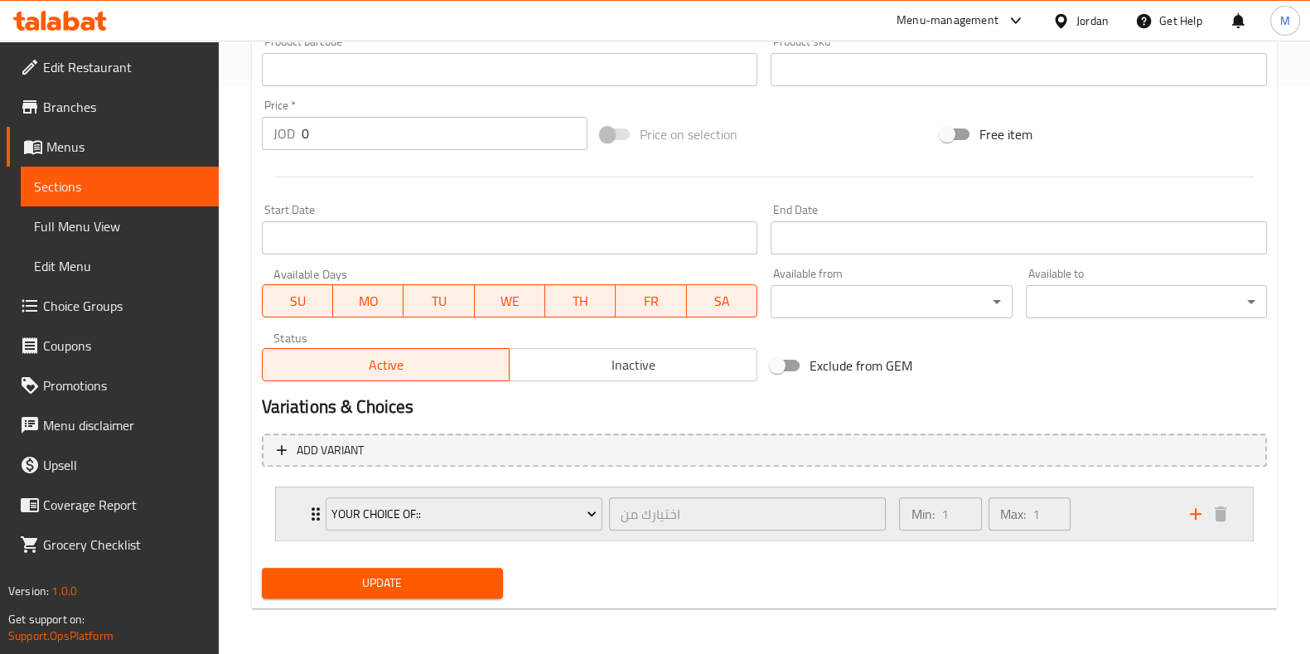
click at [1082, 515] on div "Min: 1 ​ Max: 1 ​" at bounding box center [1034, 513] width 290 height 53
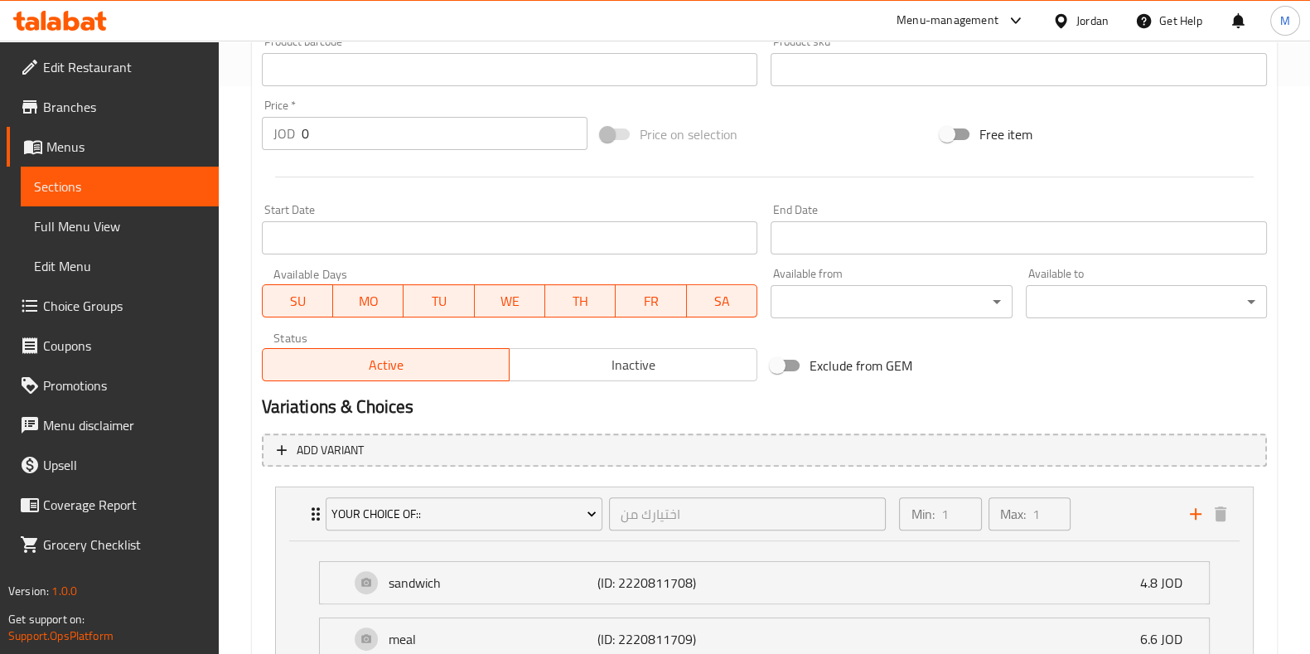
scroll to position [714, 0]
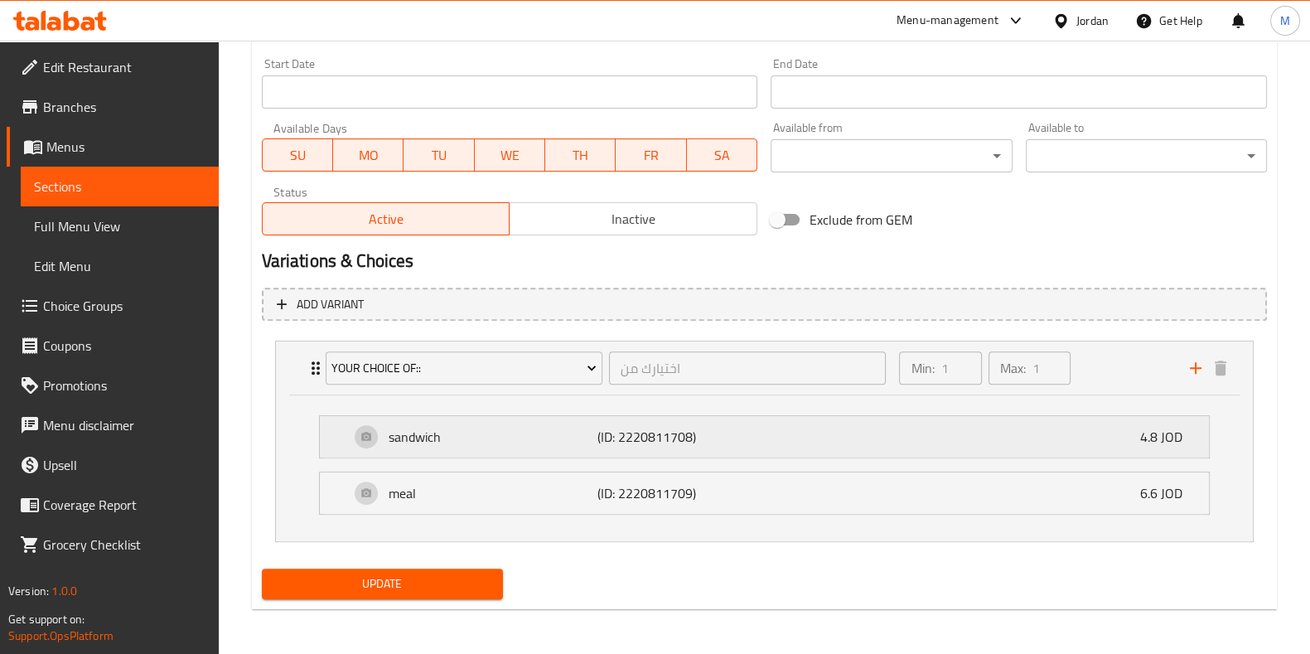
click at [1057, 429] on div "sandwich (ID: 2220811708) 4.8 JOD" at bounding box center [769, 436] width 839 height 41
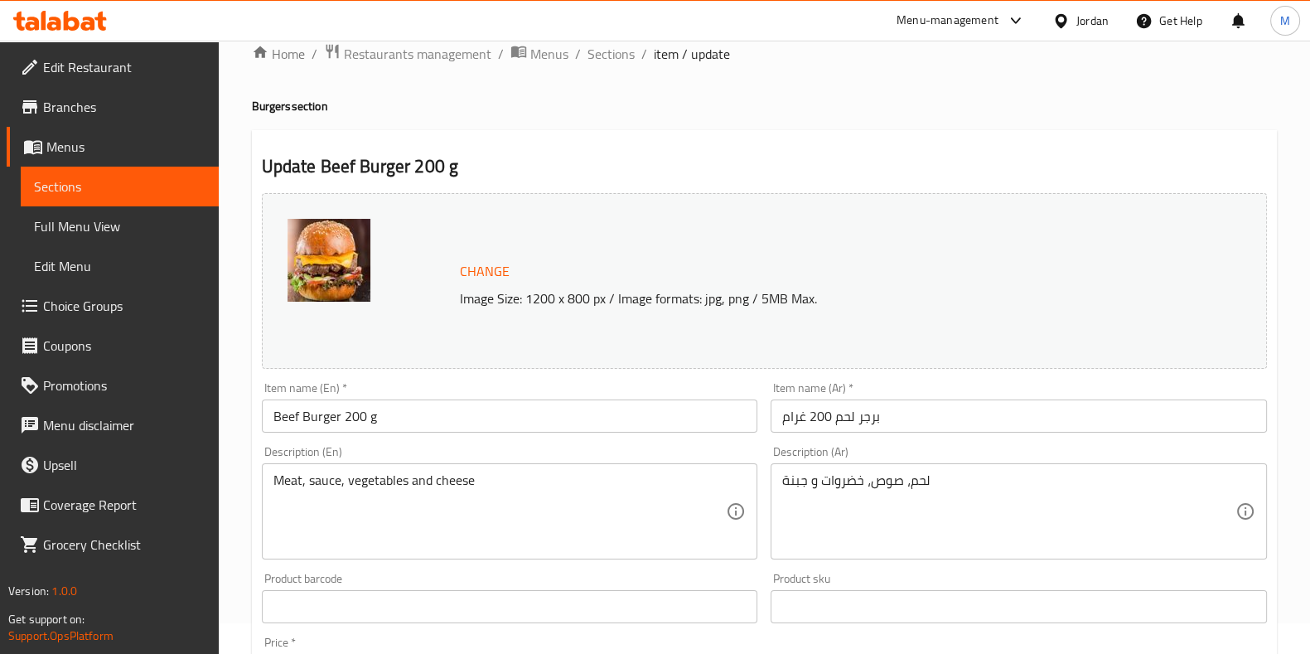
scroll to position [0, 0]
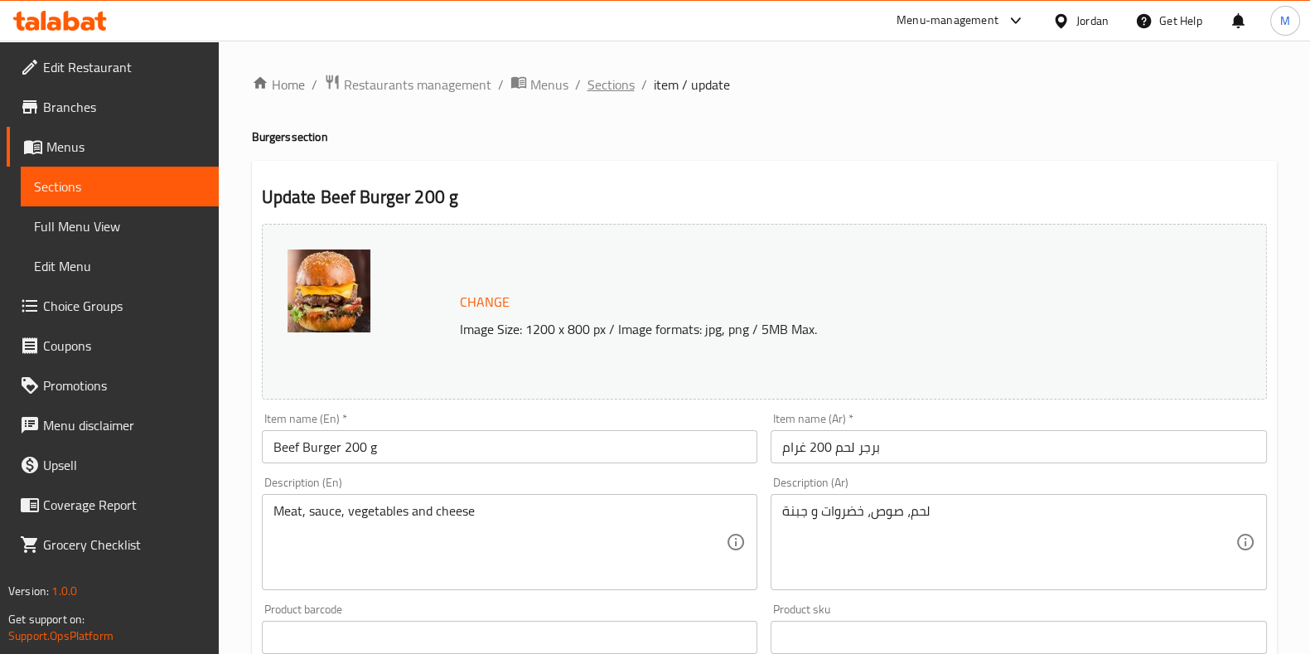
click at [598, 89] on span "Sections" at bounding box center [611, 85] width 47 height 20
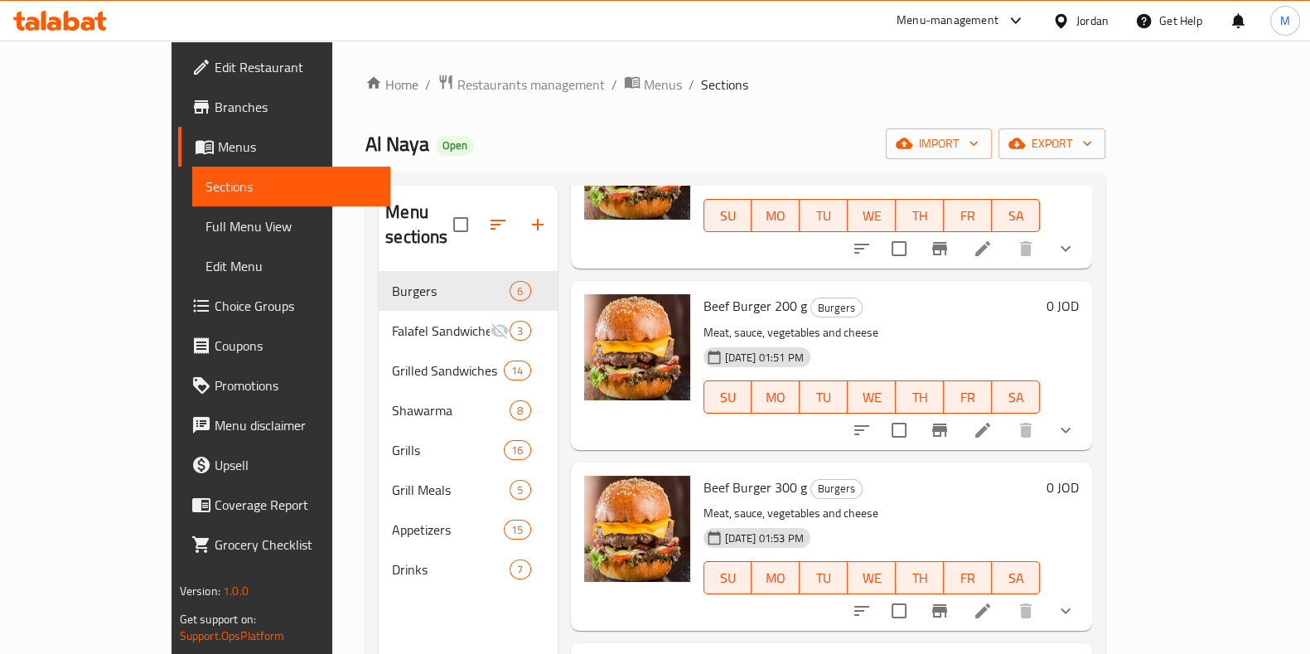
scroll to position [206, 0]
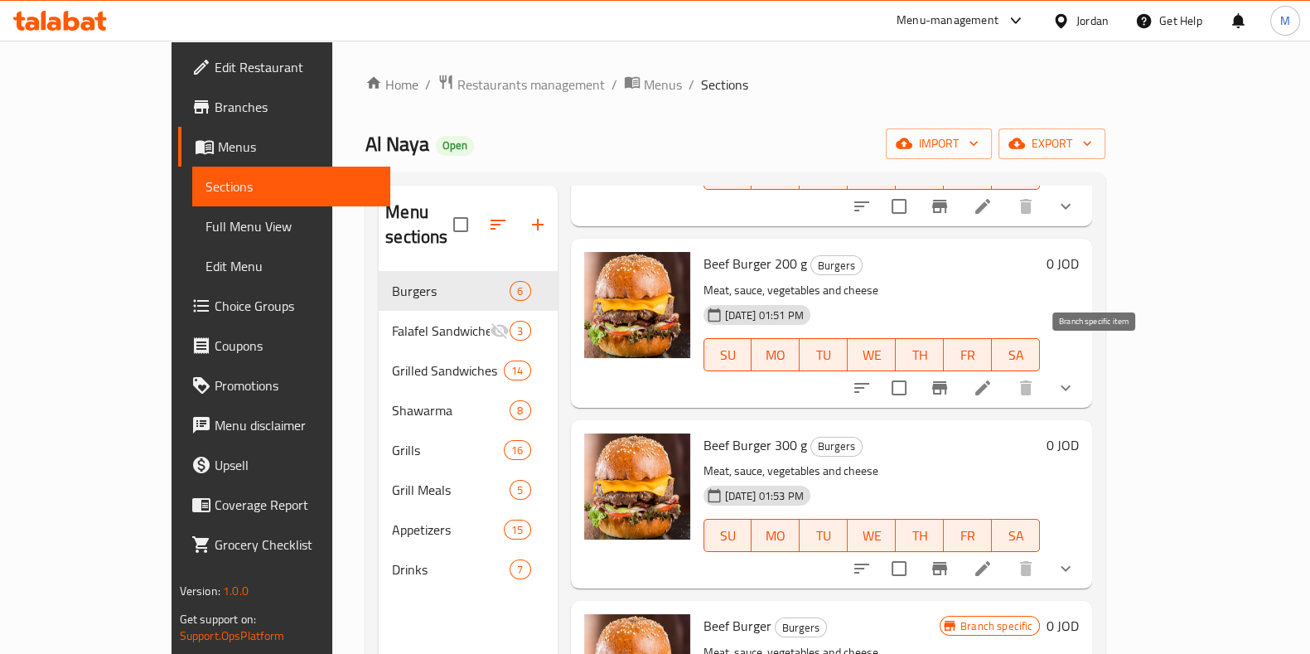
click at [960, 375] on button "Branch-specific-item" at bounding box center [940, 388] width 40 height 40
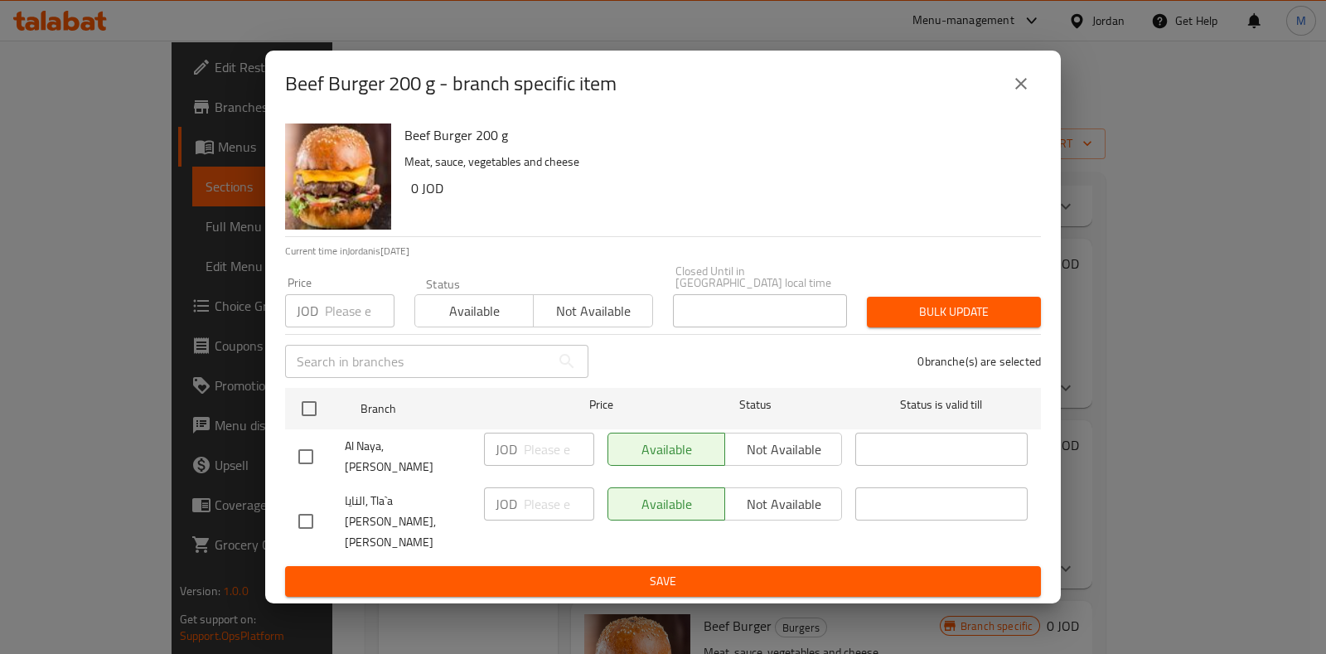
click at [1014, 94] on icon "close" at bounding box center [1021, 84] width 20 height 20
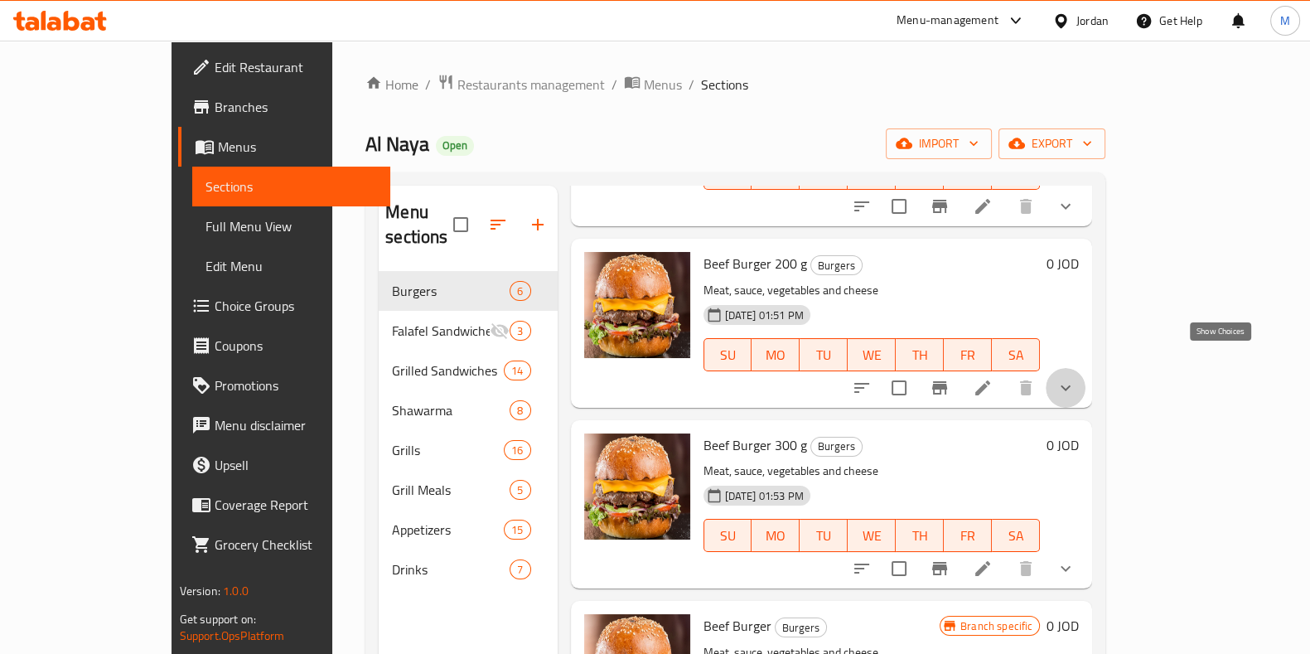
click at [1076, 378] on icon "show more" at bounding box center [1066, 388] width 20 height 20
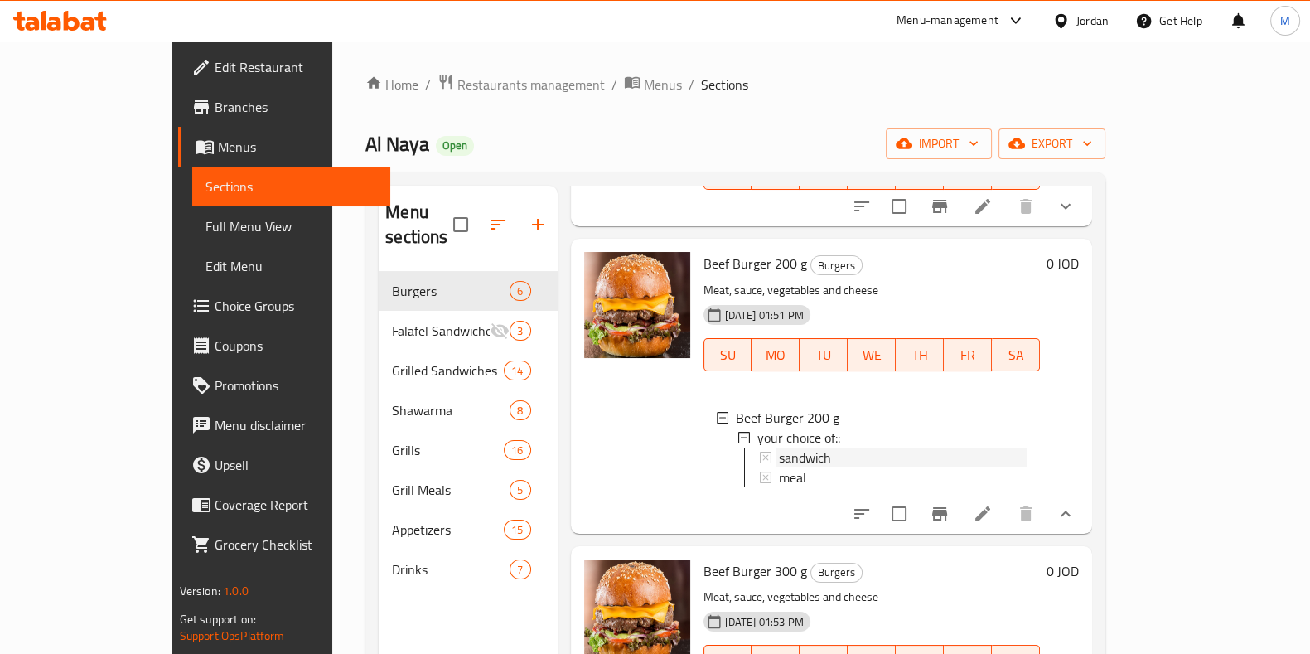
click at [781, 448] on span "sandwich" at bounding box center [805, 458] width 52 height 20
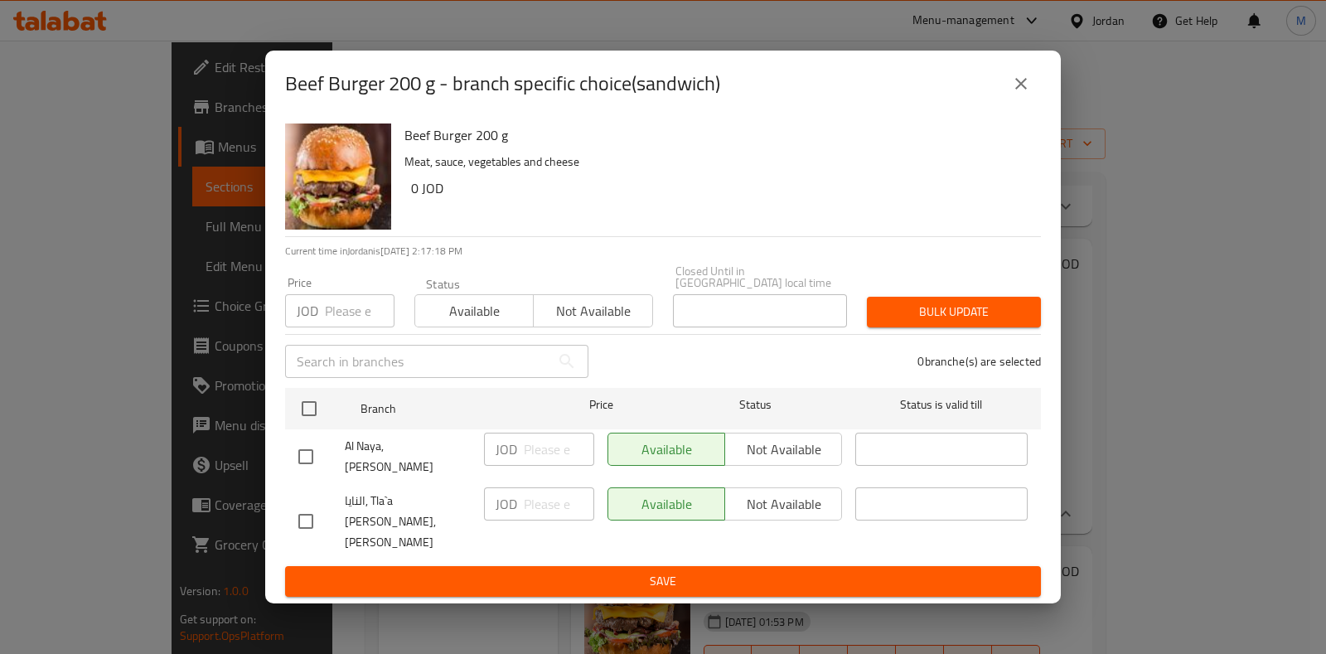
click at [1019, 94] on icon "close" at bounding box center [1021, 84] width 20 height 20
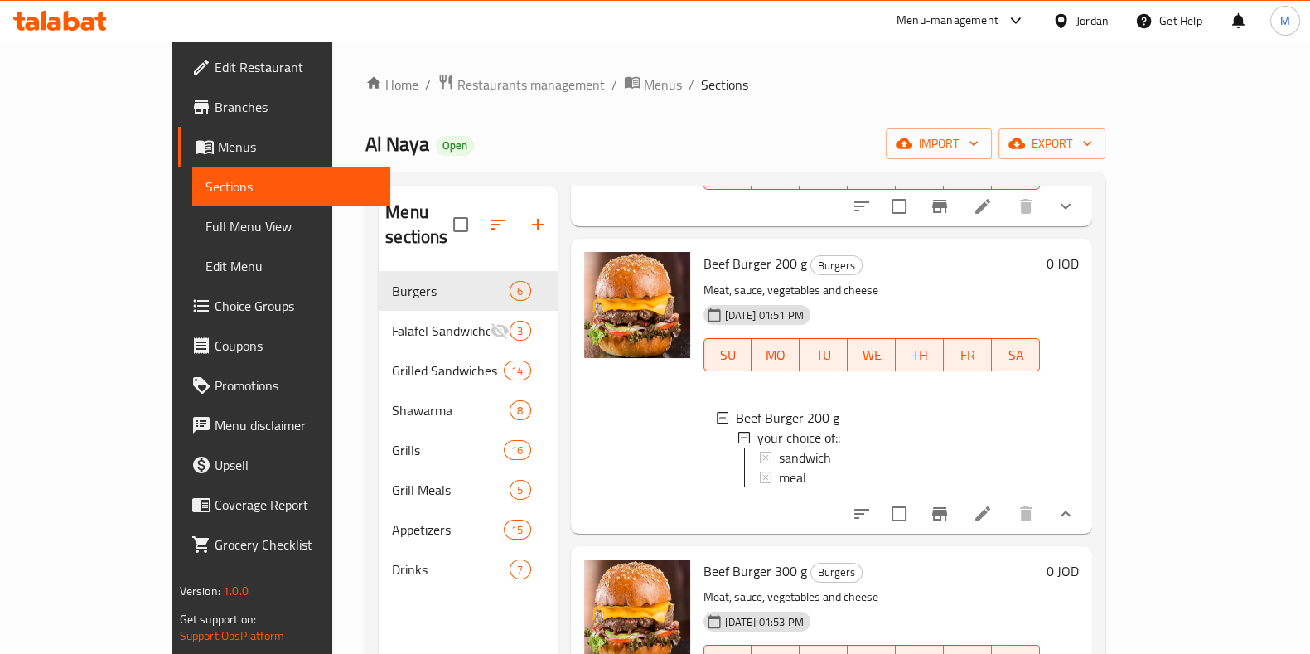
click at [779, 448] on span "sandwich" at bounding box center [805, 458] width 52 height 20
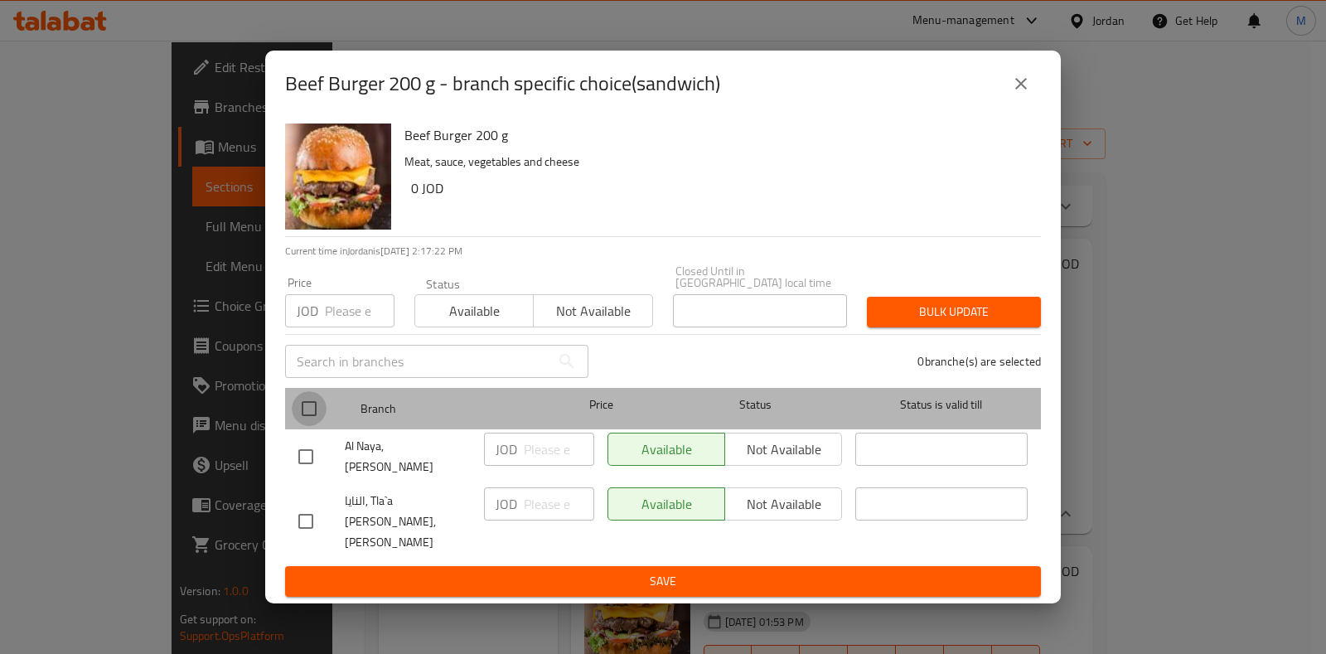
drag, startPoint x: 307, startPoint y: 428, endPoint x: 461, endPoint y: 448, distance: 155.3
click at [307, 426] on input "checkbox" at bounding box center [309, 408] width 35 height 35
checkbox input "true"
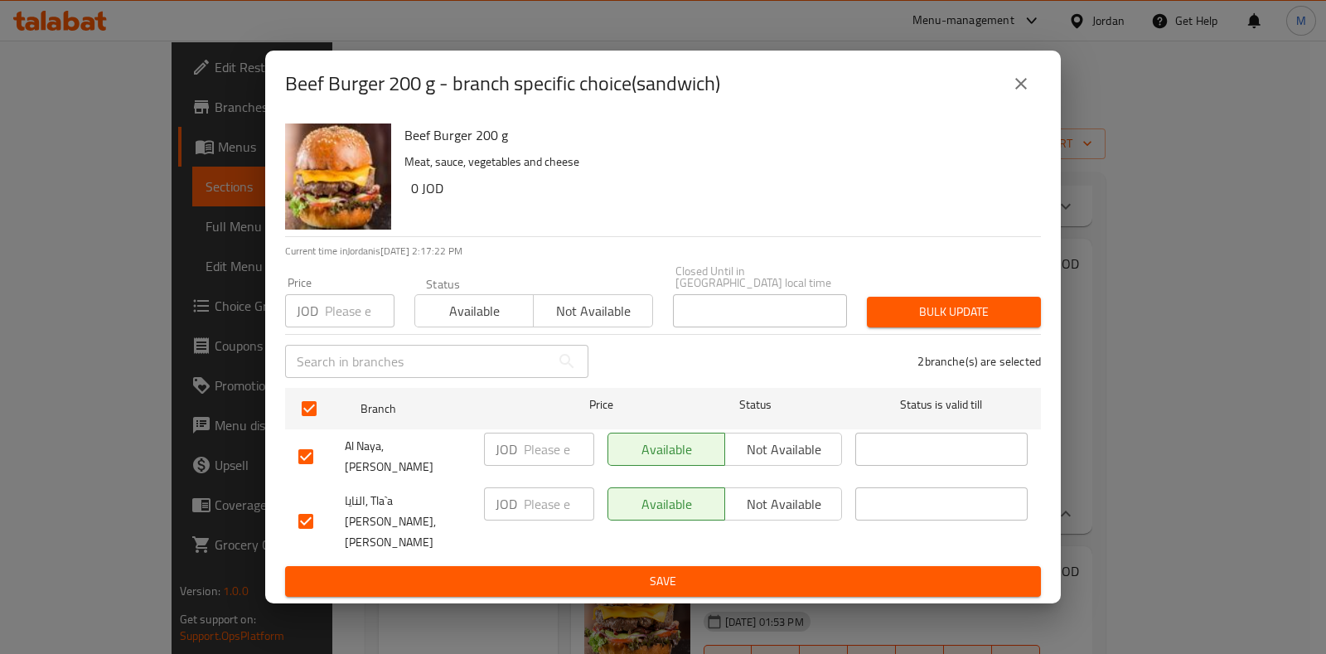
click at [340, 327] on input "number" at bounding box center [360, 310] width 70 height 33
type input "4.8"
click at [1038, 318] on button "Bulk update" at bounding box center [954, 312] width 174 height 31
click at [1023, 94] on icon "close" at bounding box center [1021, 84] width 20 height 20
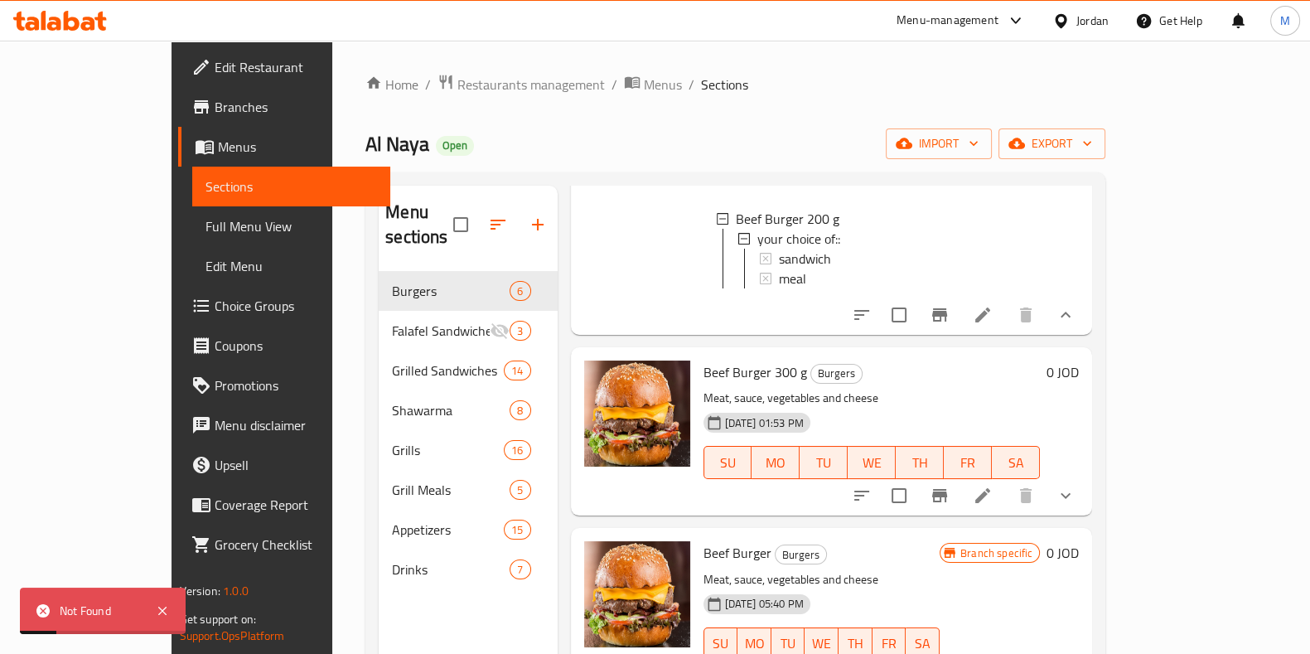
scroll to position [414, 0]
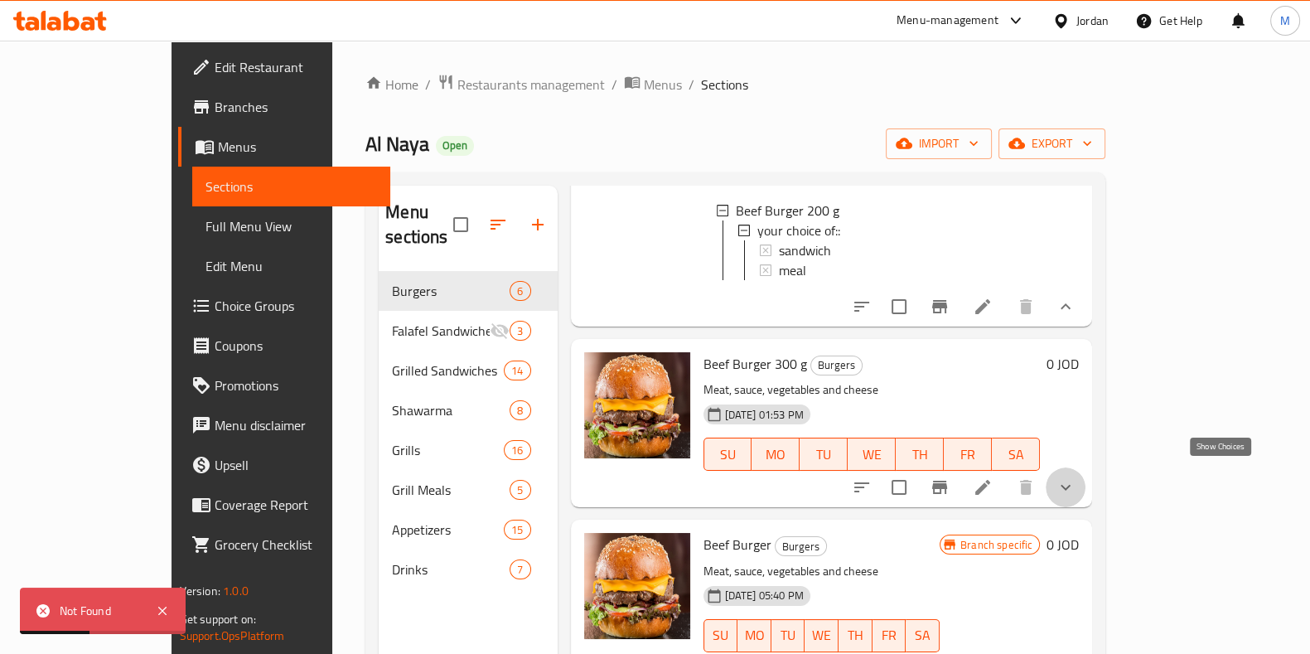
click at [1076, 477] on icon "show more" at bounding box center [1066, 487] width 20 height 20
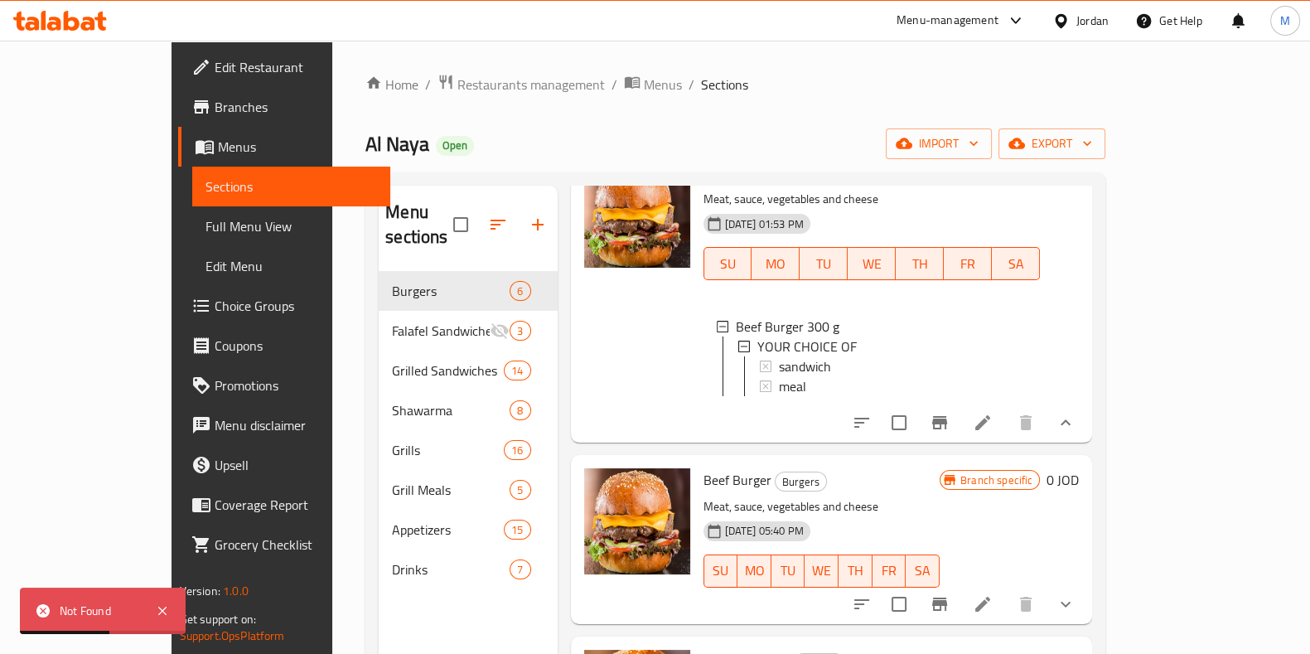
scroll to position [724, 0]
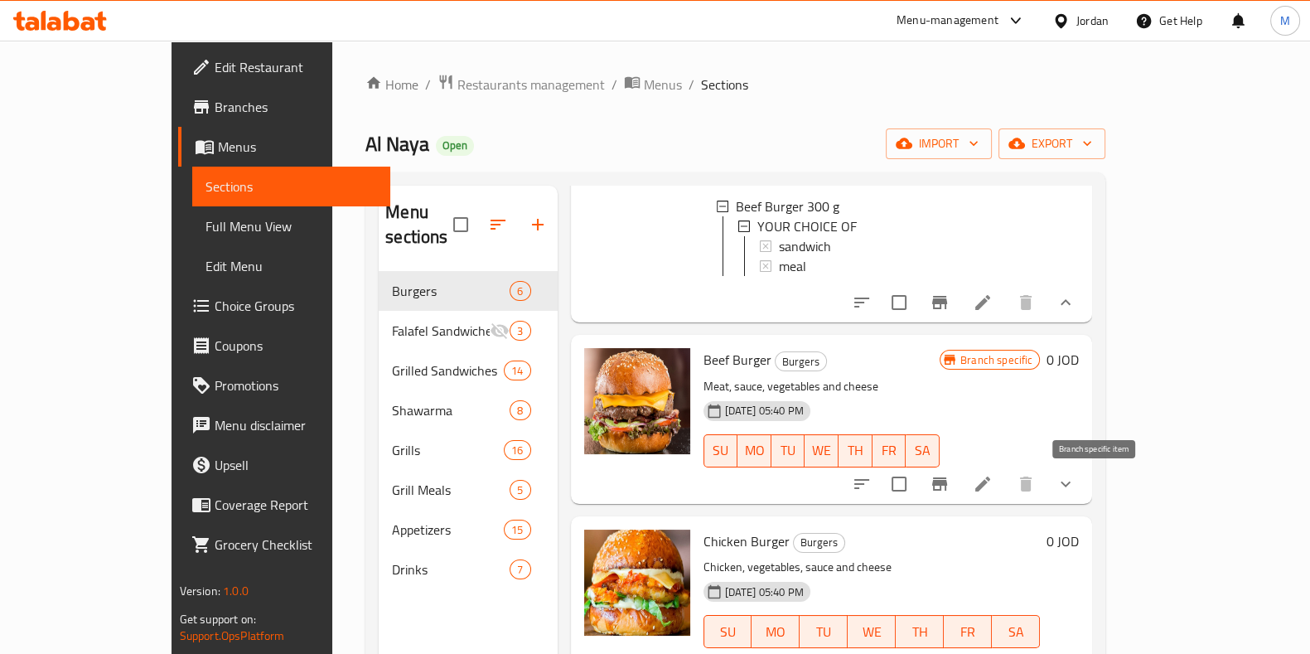
click at [960, 491] on button "Branch-specific-item" at bounding box center [940, 484] width 40 height 40
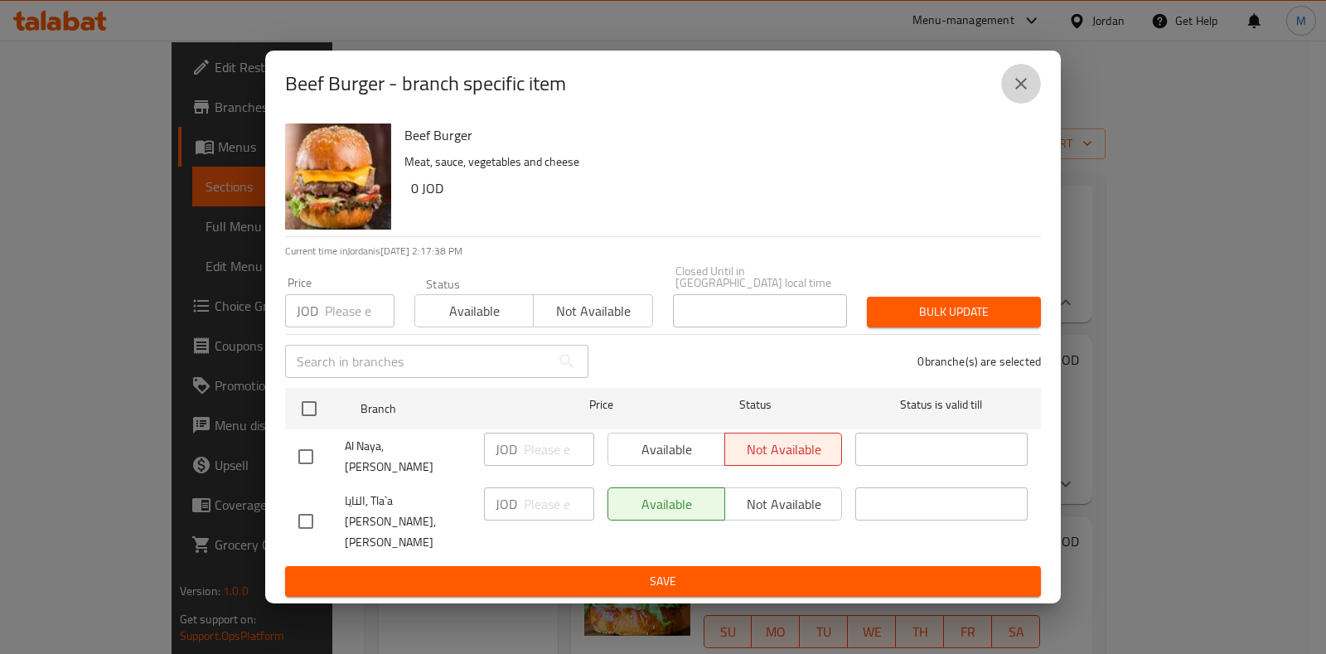
click at [1023, 94] on icon "close" at bounding box center [1021, 84] width 20 height 20
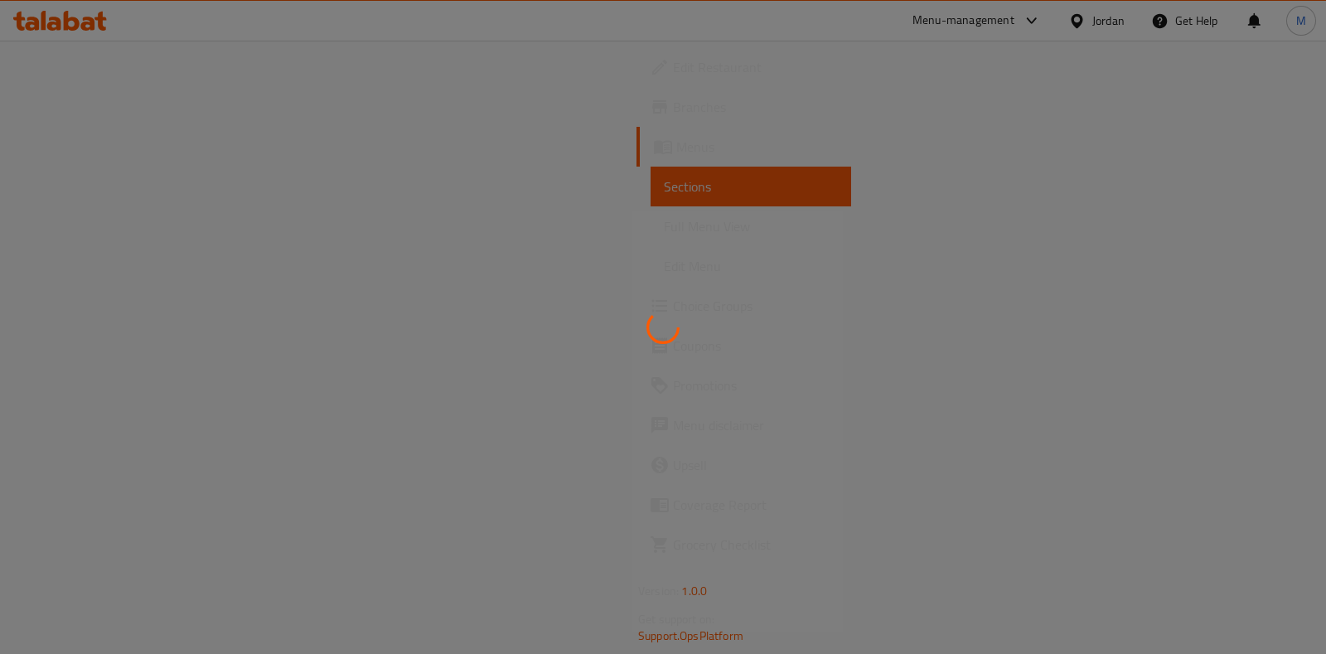
click at [131, 298] on div at bounding box center [663, 327] width 1326 height 654
click at [116, 304] on div at bounding box center [663, 327] width 1326 height 654
click at [119, 307] on div at bounding box center [663, 327] width 1326 height 654
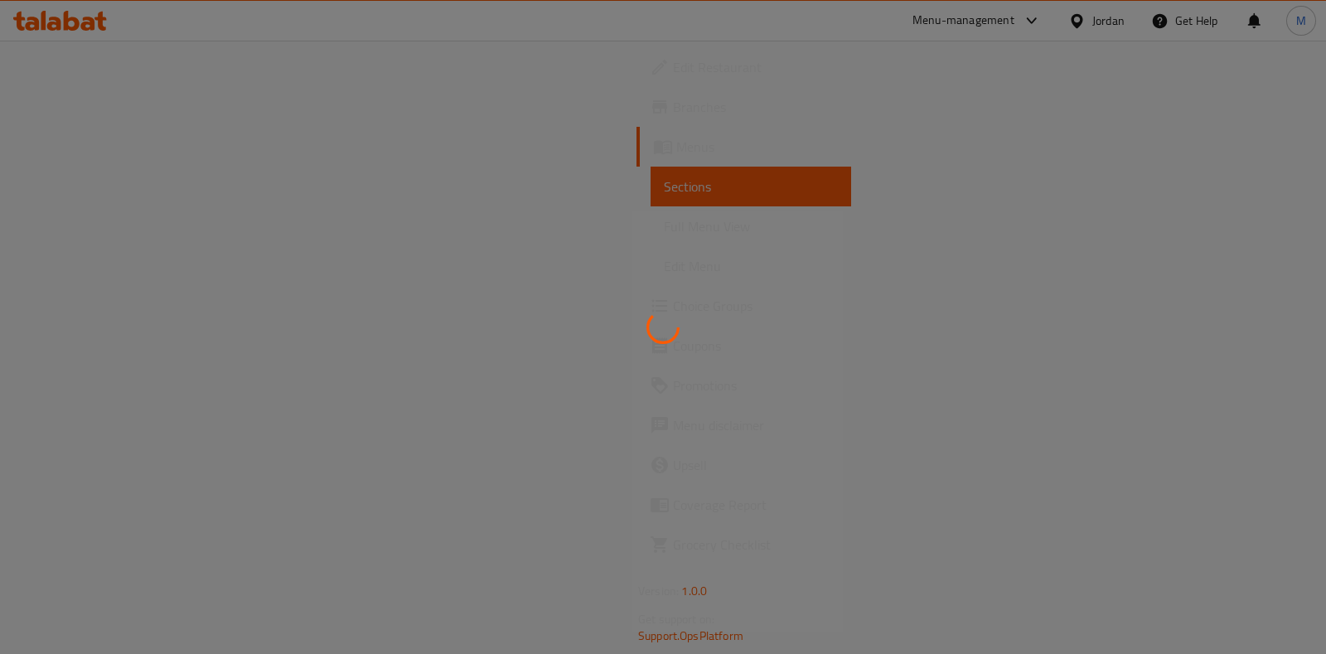
click at [119, 307] on div at bounding box center [663, 327] width 1326 height 654
click at [65, 306] on div at bounding box center [663, 327] width 1326 height 654
drag, startPoint x: 65, startPoint y: 306, endPoint x: 341, endPoint y: 14, distance: 401.6
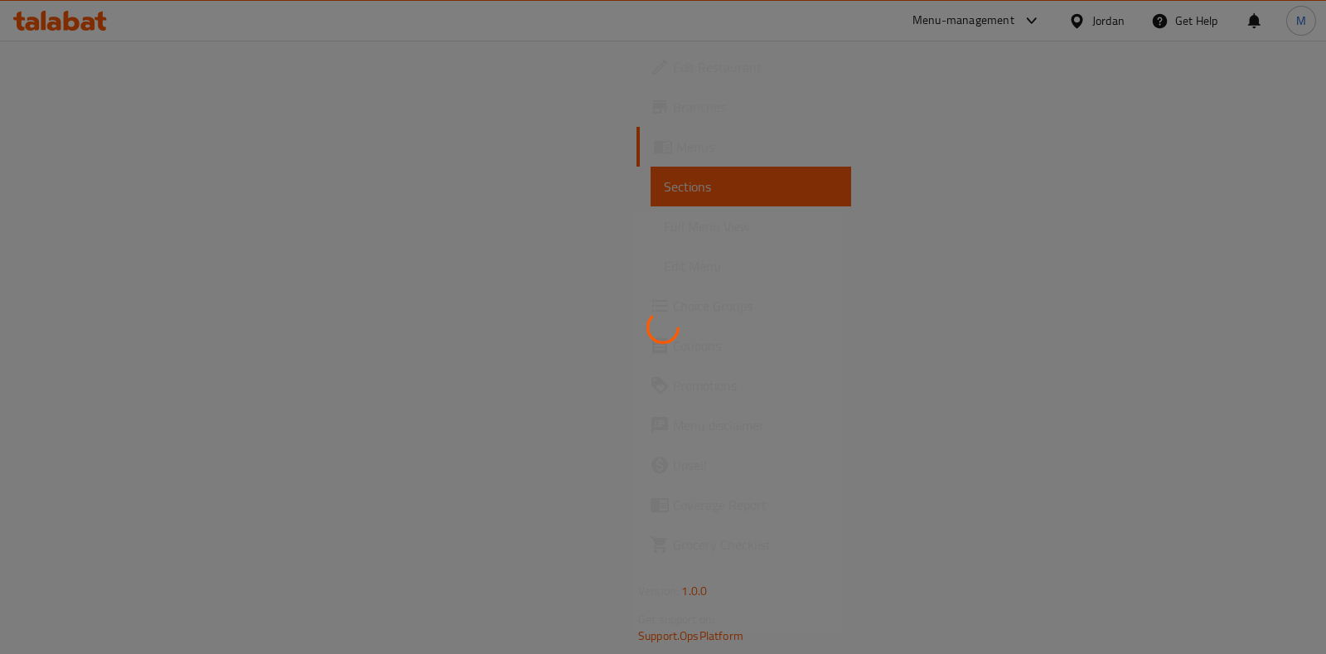
click at [64, 293] on div at bounding box center [663, 327] width 1326 height 654
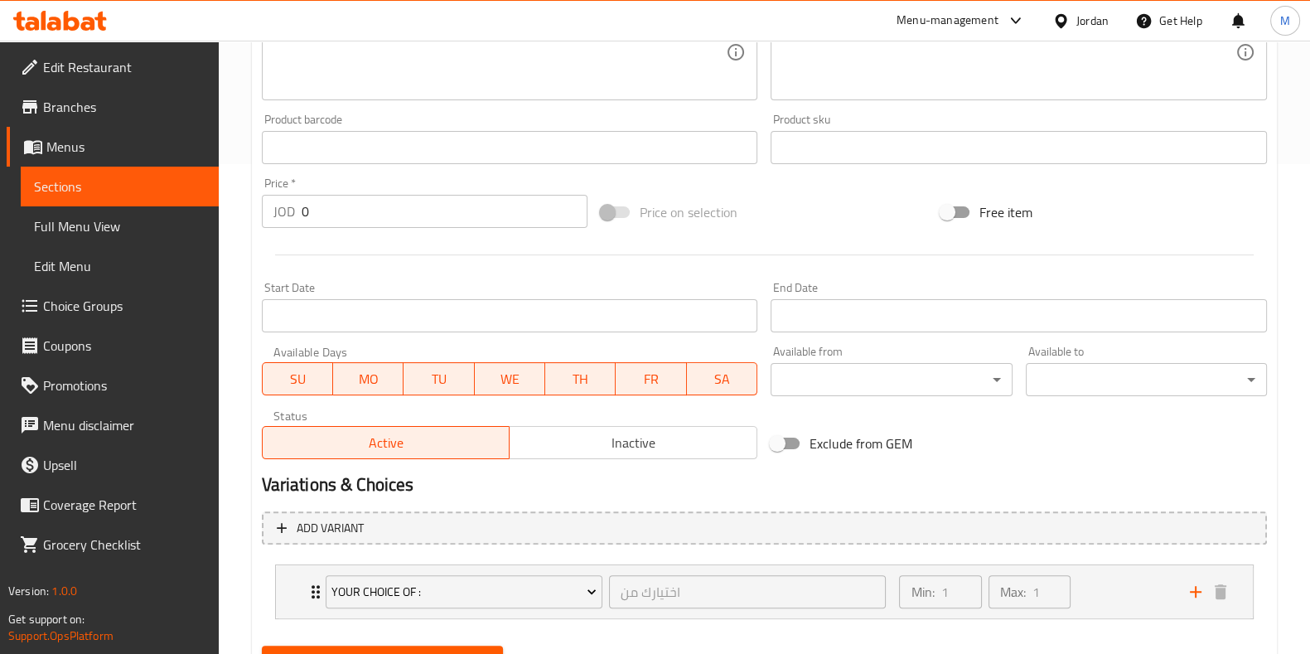
scroll to position [568, 0]
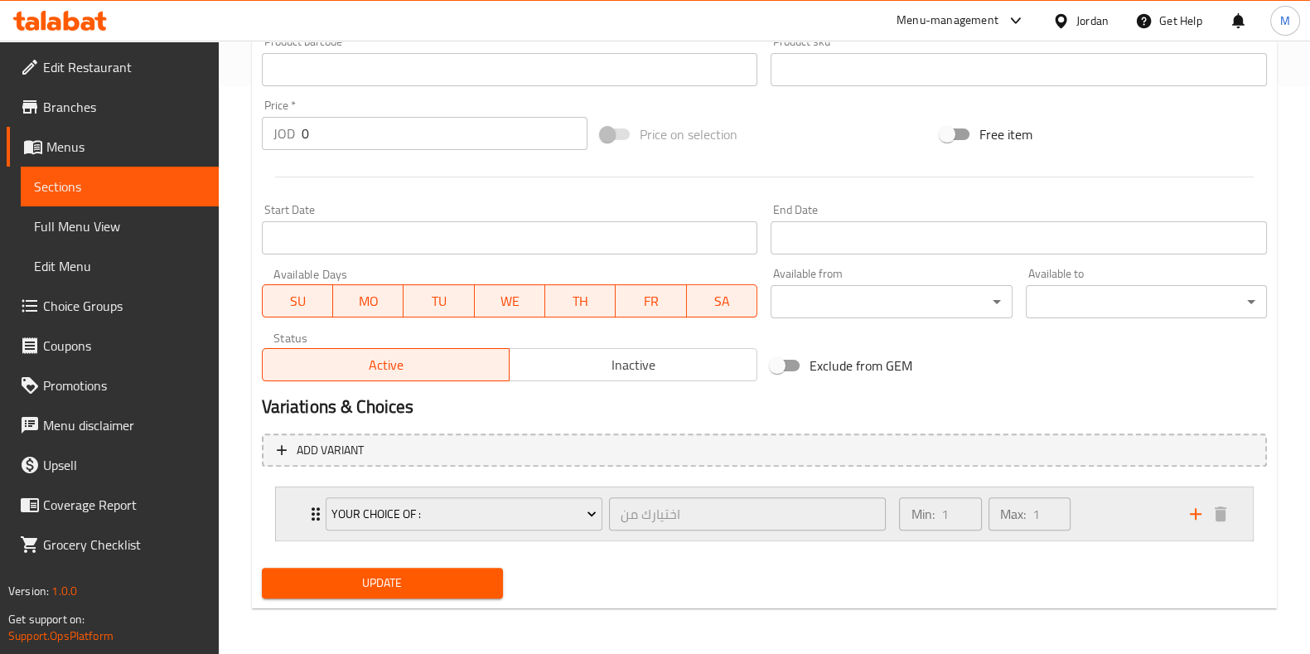
drag, startPoint x: 1130, startPoint y: 512, endPoint x: 1107, endPoint y: 487, distance: 34.0
click at [1128, 509] on div "Min: 1 ​ Max: 1 ​" at bounding box center [1034, 513] width 290 height 53
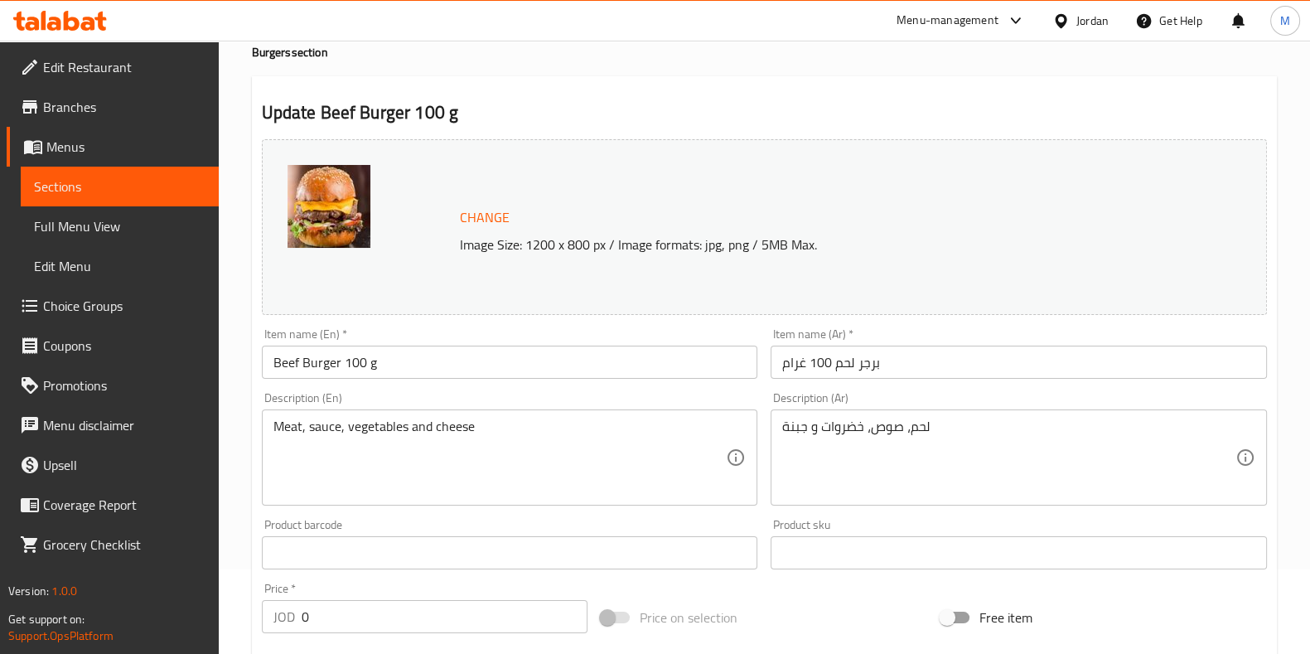
scroll to position [0, 0]
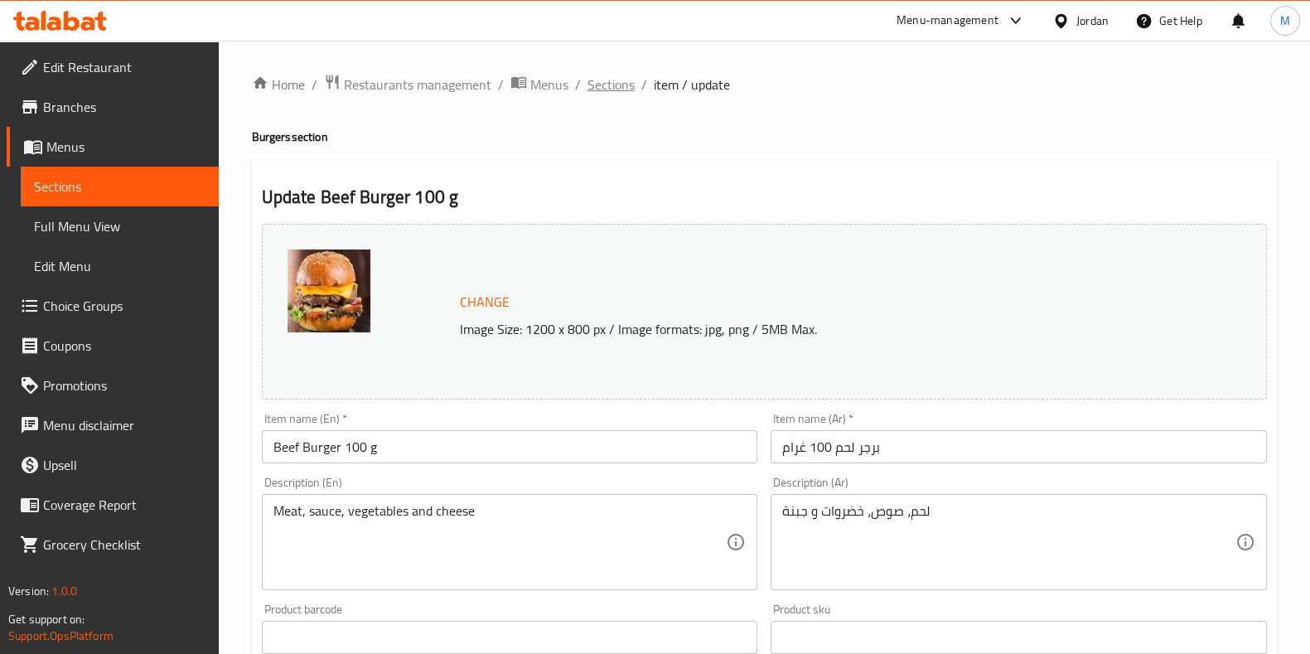
click at [613, 86] on span "Sections" at bounding box center [611, 85] width 47 height 20
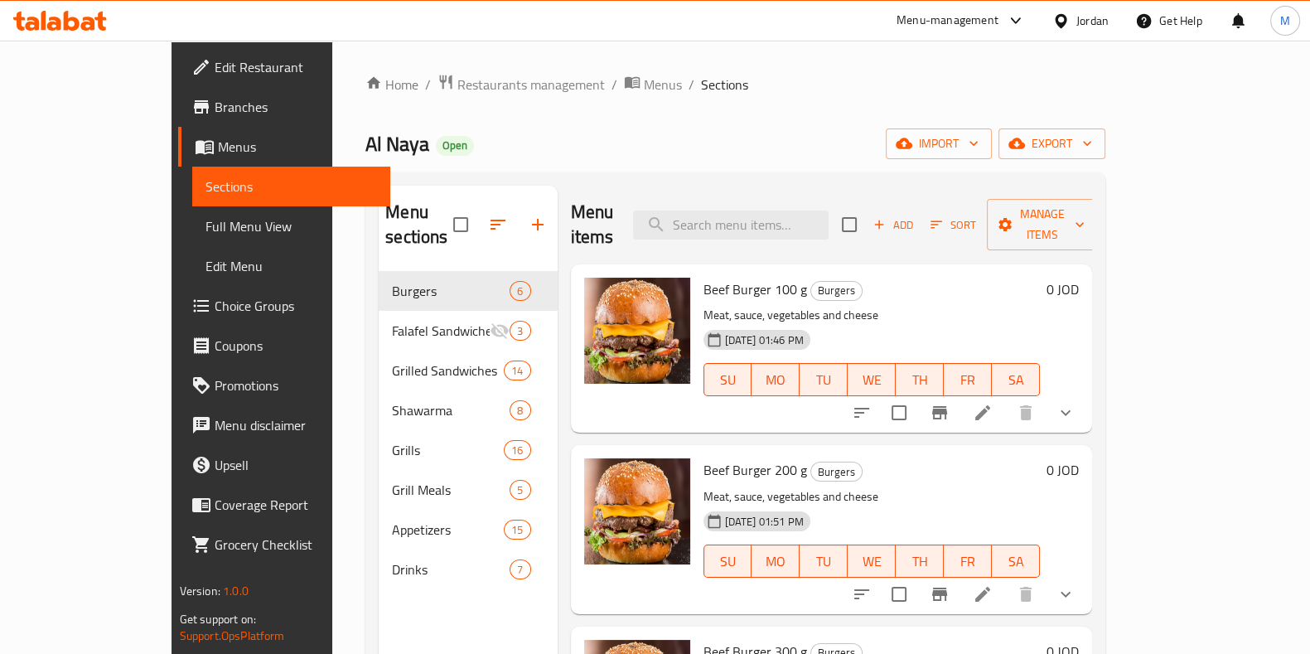
click at [215, 296] on span "Choice Groups" at bounding box center [296, 306] width 162 height 20
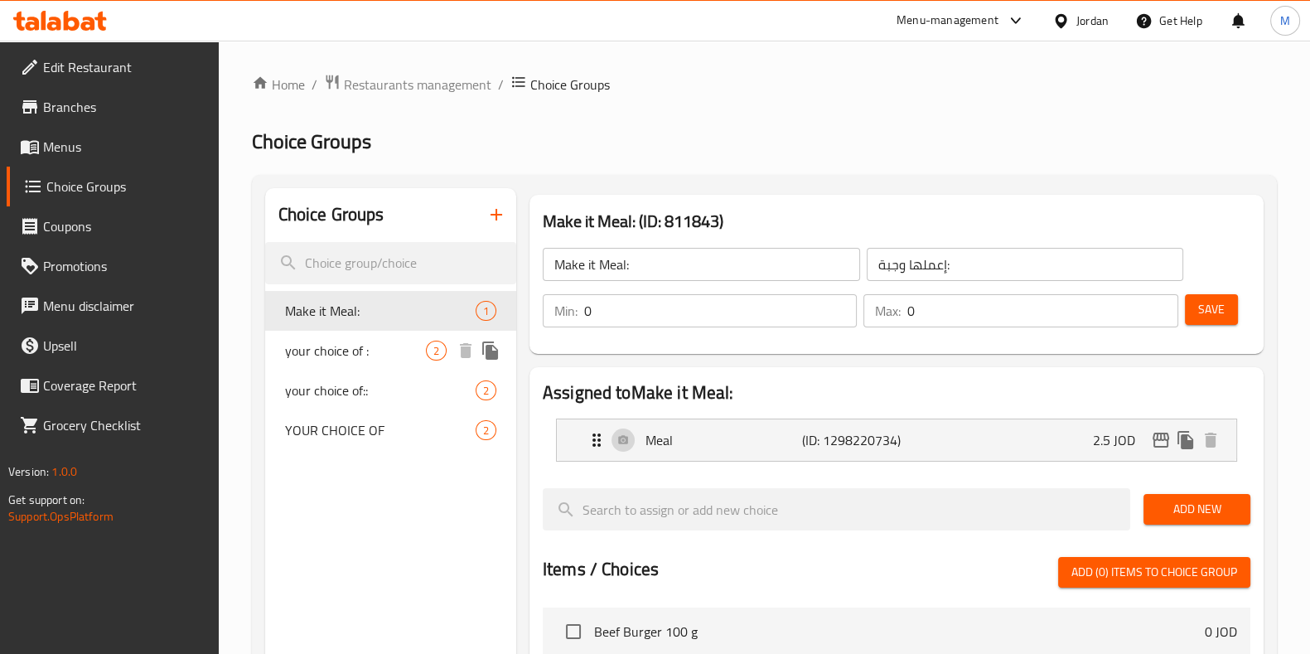
click at [364, 341] on span "your choice of :" at bounding box center [355, 351] width 141 height 20
type input "your choice of :"
type input "اختيارك من"
type input "1"
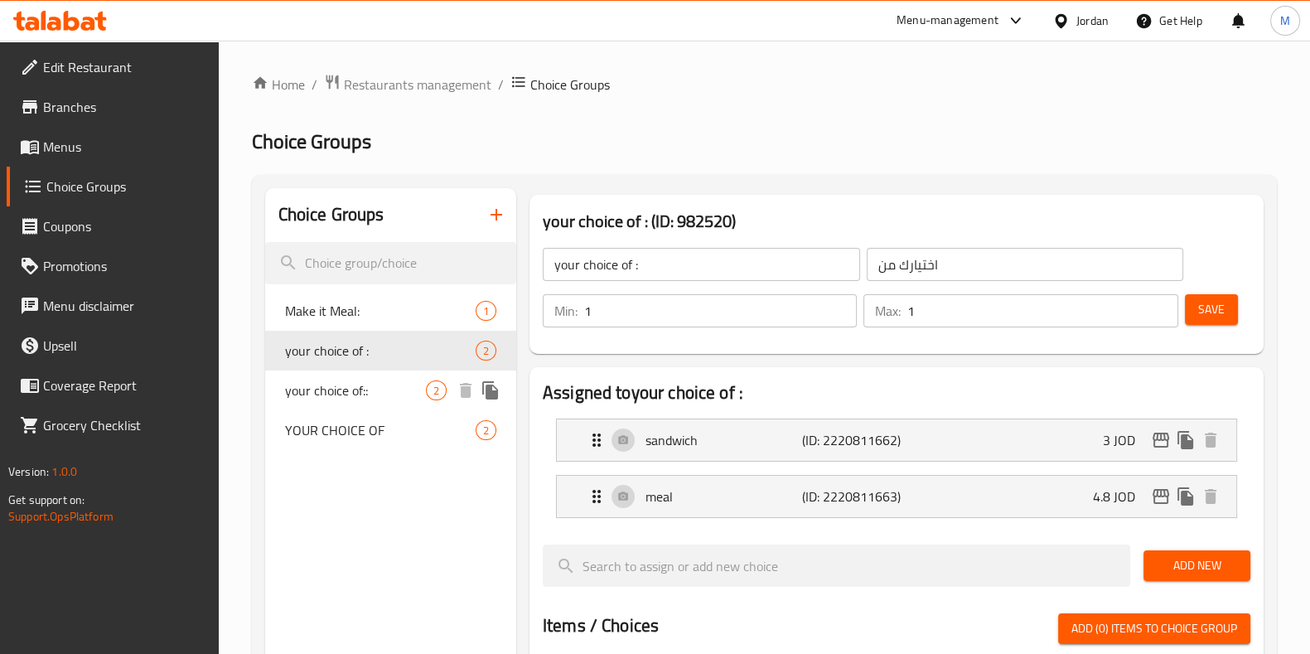
click at [372, 390] on span "your choice of::" at bounding box center [355, 390] width 141 height 20
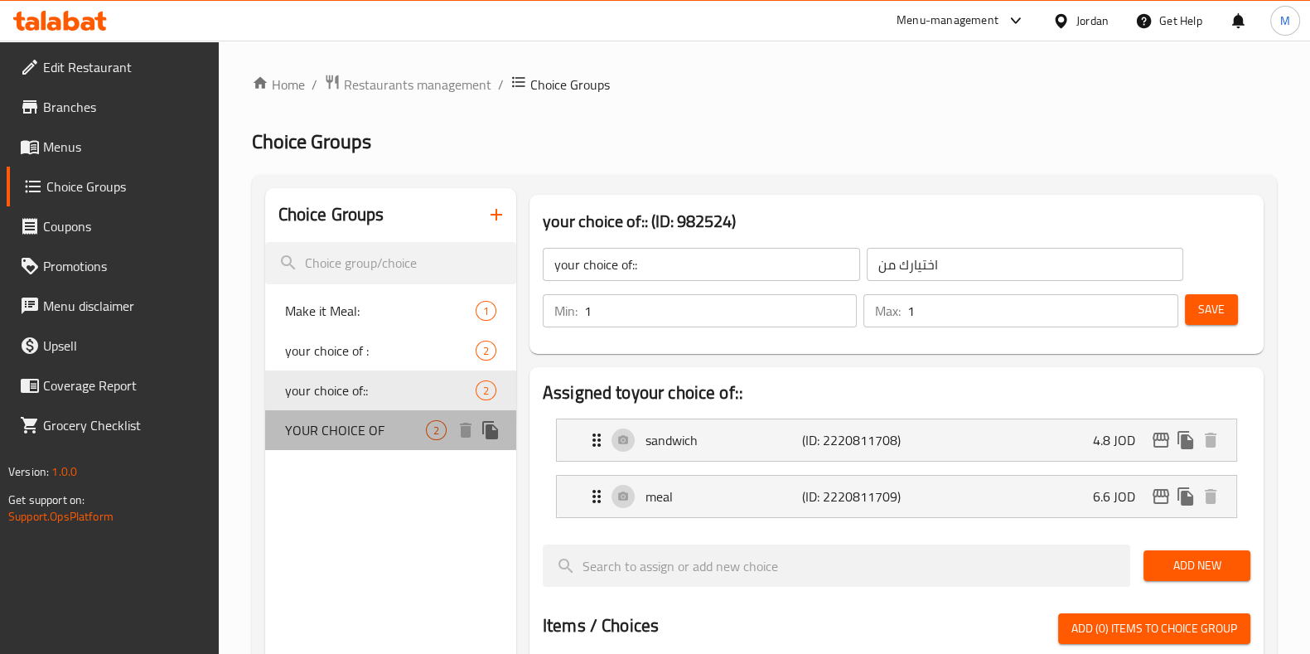
click at [373, 447] on div "YOUR CHOICE OF 2" at bounding box center [390, 430] width 251 height 40
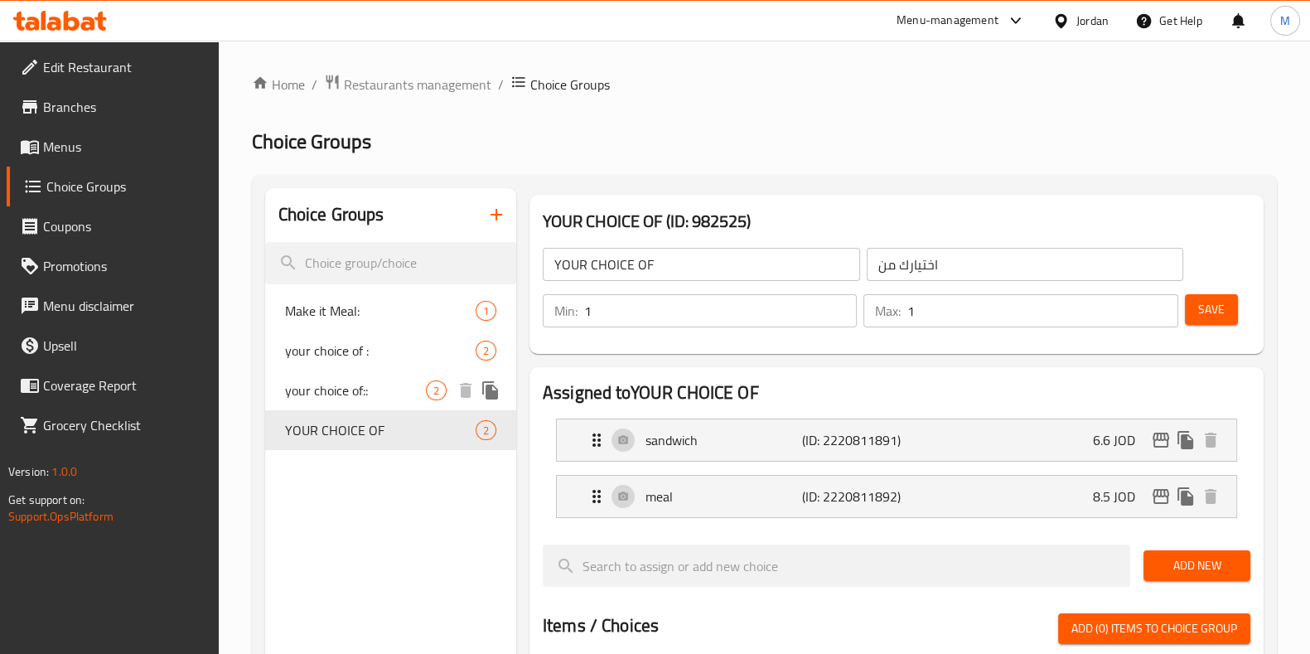
click at [357, 395] on span "your choice of::" at bounding box center [355, 390] width 141 height 20
type input "your choice of::"
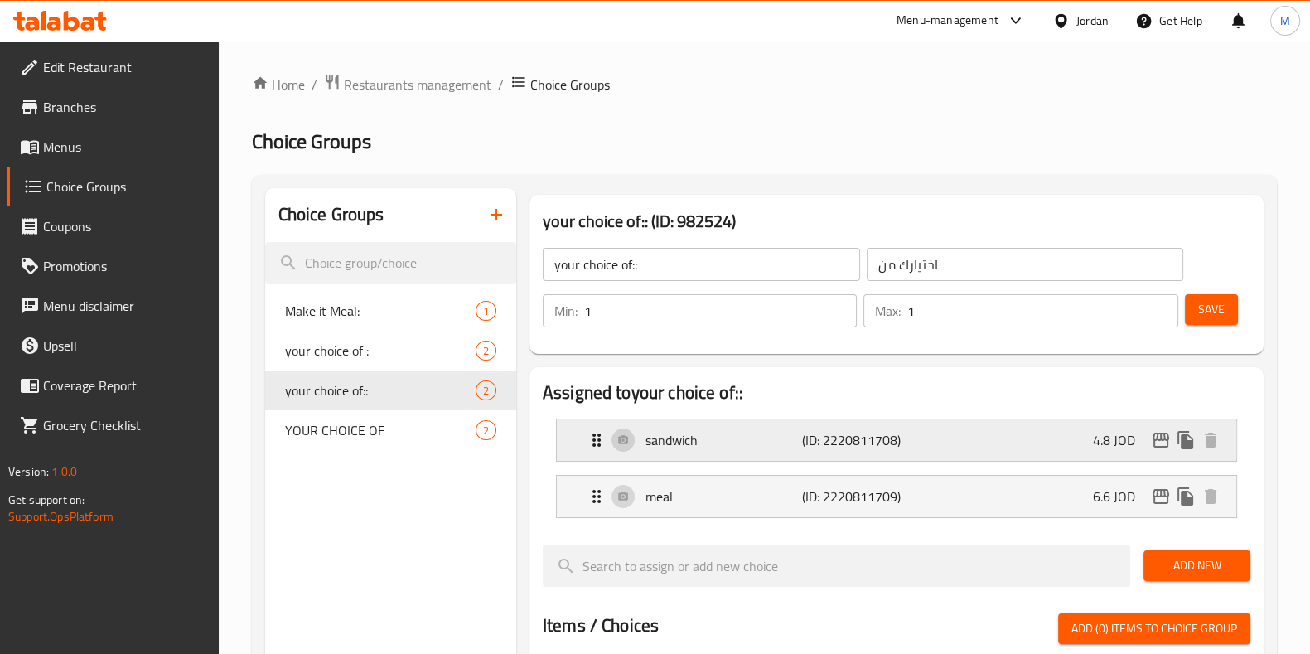
click at [965, 430] on div "sandwich (ID: 2220811708) 4.8 JOD" at bounding box center [902, 439] width 630 height 41
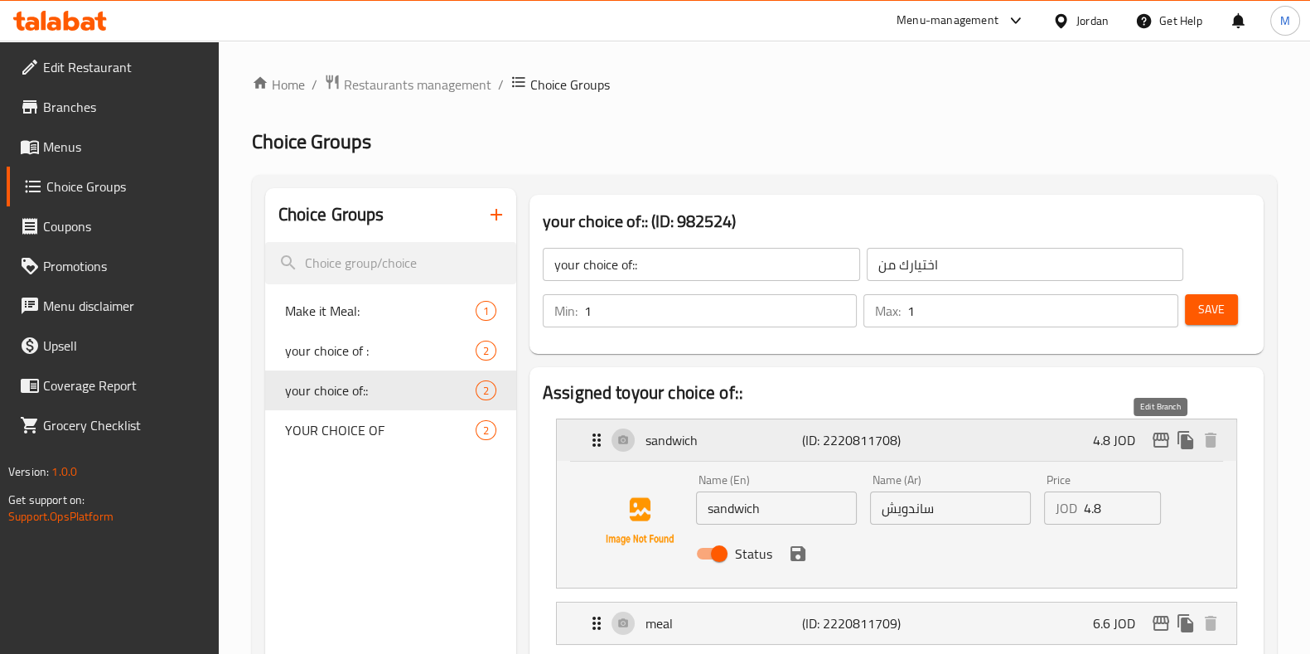
click at [1160, 448] on icon "edit" at bounding box center [1161, 440] width 20 height 20
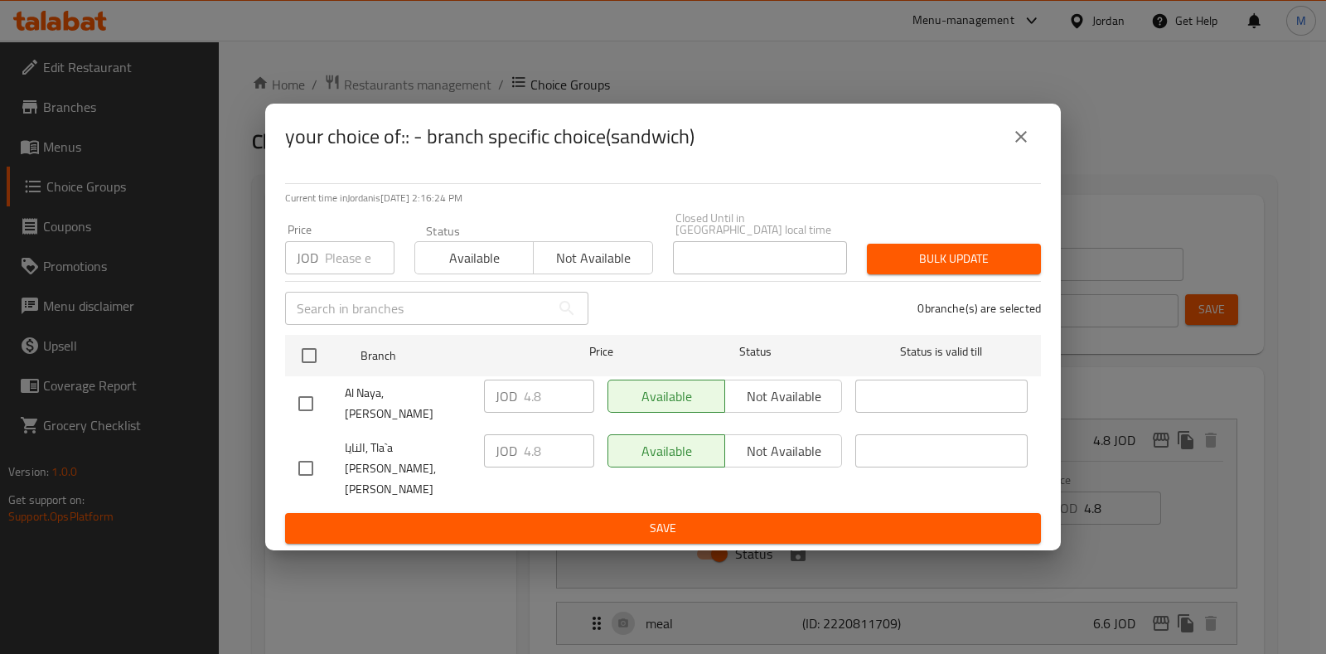
click at [1012, 149] on button "close" at bounding box center [1021, 137] width 40 height 40
